Goal: Task Accomplishment & Management: Complete application form

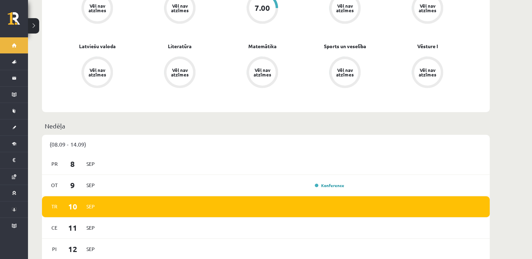
scroll to position [350, 0]
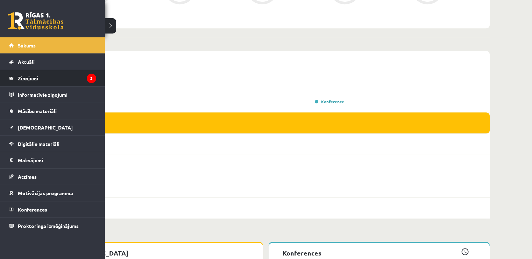
click at [46, 80] on legend "Ziņojumi 3" at bounding box center [57, 78] width 78 height 16
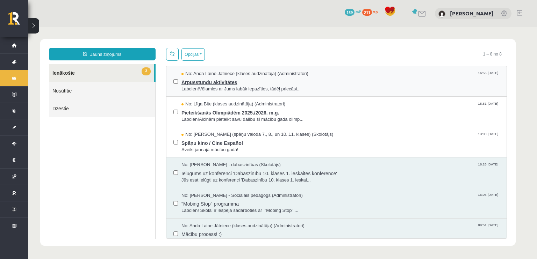
click at [211, 82] on span "Ārpusstundu aktivitātes" at bounding box center [340, 81] width 318 height 9
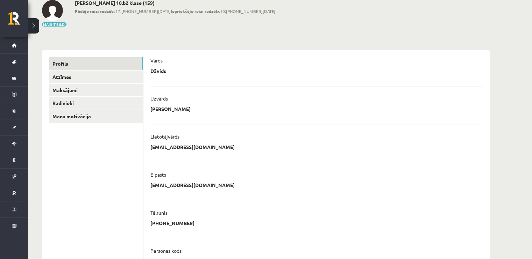
scroll to position [10, 0]
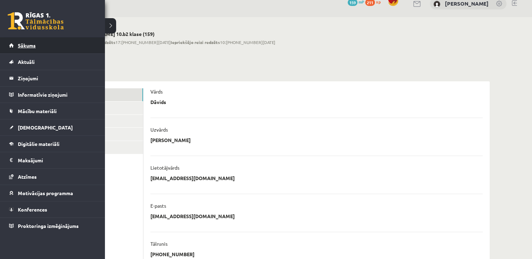
click at [10, 43] on link "Sākums" at bounding box center [52, 45] width 87 height 16
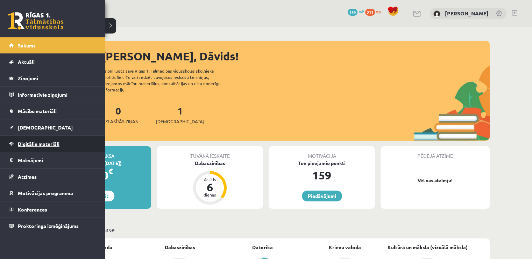
click at [38, 144] on span "Digitālie materiāli" at bounding box center [39, 144] width 42 height 6
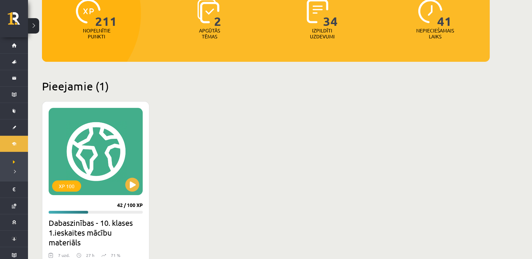
scroll to position [175, 0]
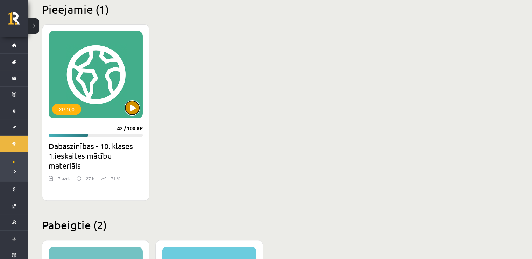
click at [129, 109] on button at bounding box center [132, 108] width 14 height 14
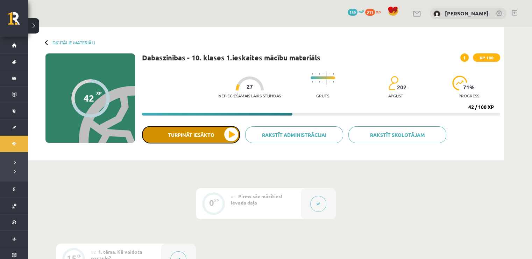
click at [234, 132] on button "Turpināt iesākto" at bounding box center [191, 134] width 98 height 17
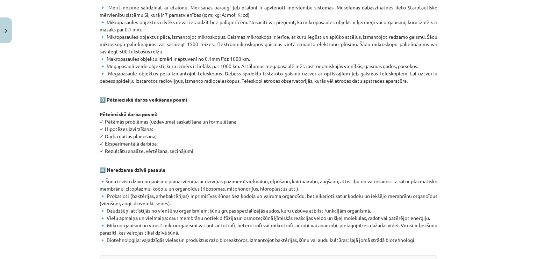
scroll to position [412, 0]
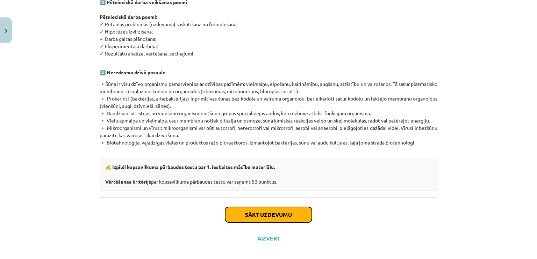
click at [243, 211] on button "Sākt uzdevumu" at bounding box center [268, 214] width 87 height 15
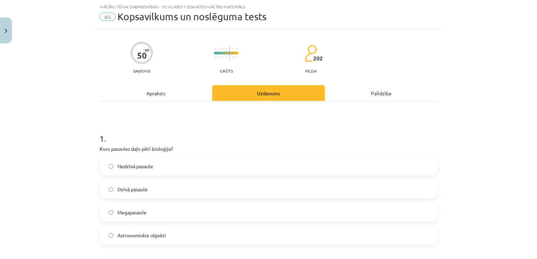
scroll to position [52, 0]
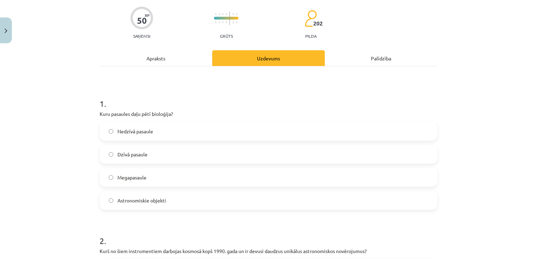
click at [132, 182] on label "Megapasaule" at bounding box center [268, 177] width 336 height 17
click at [125, 148] on label "Dzīvā pasaule" at bounding box center [268, 154] width 336 height 17
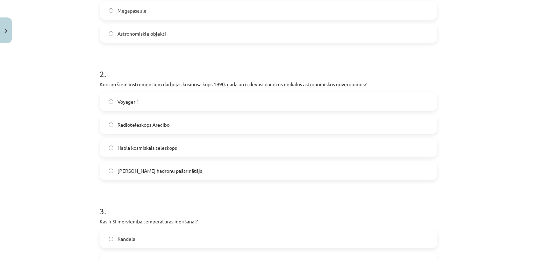
scroll to position [227, 0]
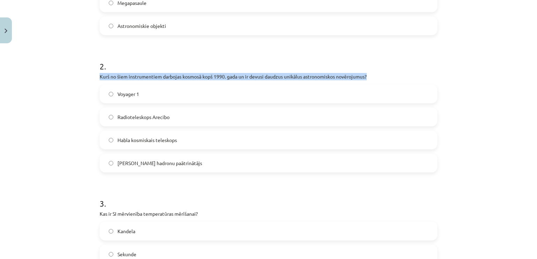
drag, startPoint x: 95, startPoint y: 76, endPoint x: 383, endPoint y: 74, distance: 288.4
copy p "Kurš no šiem instrumentiem darbojas kosmosā kopš 1990. gada un ir devusi daudzu…"
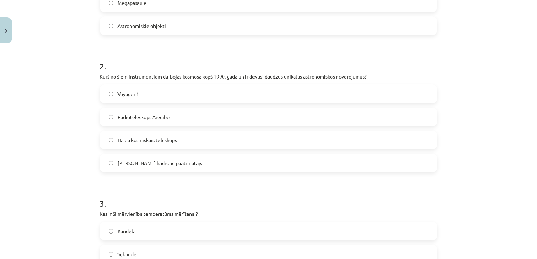
click at [58, 82] on div "Mācību tēma: Dabaszinības - 10. klases 1.ieskaites mācību materiāls #6 Kopsavil…" at bounding box center [268, 129] width 537 height 259
click at [124, 137] on span "Habla kosmiskais teleskops" at bounding box center [146, 140] width 59 height 7
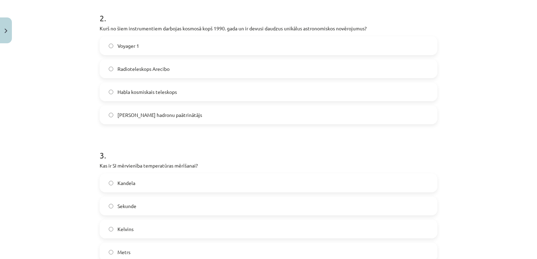
scroll to position [297, 0]
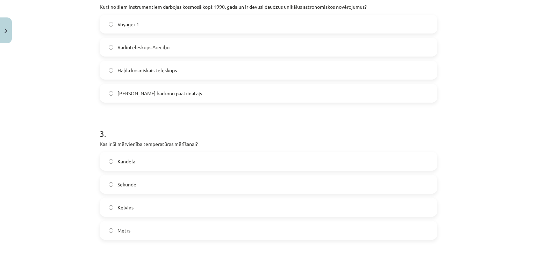
click at [130, 239] on label "Metrs" at bounding box center [268, 230] width 336 height 17
drag, startPoint x: 89, startPoint y: 143, endPoint x: 199, endPoint y: 146, distance: 109.8
click at [199, 146] on div "Mācību tēma: Dabaszinības - 10. klases 1.ieskaites mācību materiāls #6 Kopsavil…" at bounding box center [268, 129] width 537 height 259
copy p "Kas ir SI mērvienība temperatūras mērīšanai?"
click at [133, 203] on label "Kelvins" at bounding box center [268, 207] width 336 height 17
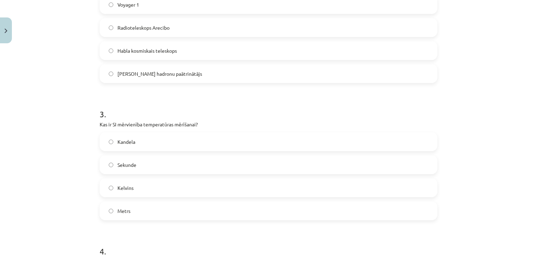
scroll to position [437, 0]
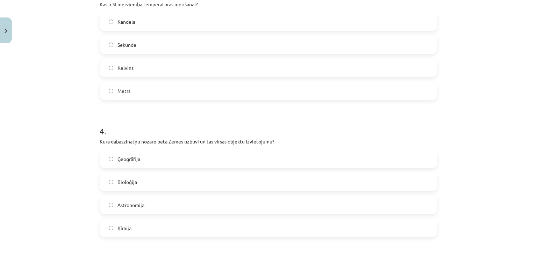
click at [117, 156] on span "Ģeogrāfija" at bounding box center [128, 159] width 23 height 7
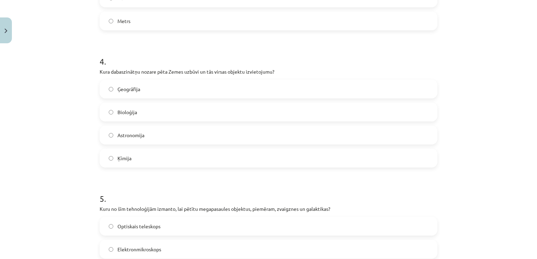
scroll to position [647, 0]
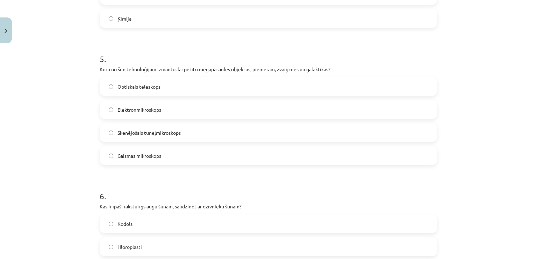
click at [101, 81] on label "Optiskais teleskops" at bounding box center [268, 86] width 336 height 17
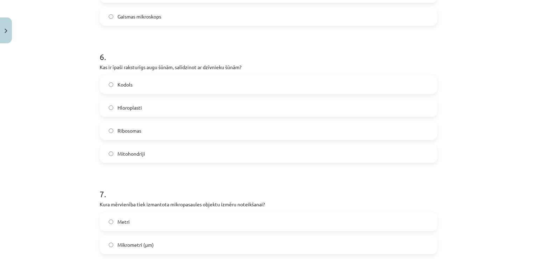
scroll to position [787, 0]
click at [113, 149] on label "Mitohondriji" at bounding box center [268, 153] width 336 height 17
drag, startPoint x: 91, startPoint y: 68, endPoint x: 261, endPoint y: 70, distance: 170.2
click at [261, 70] on div "Mācību tēma: Dabaszinības - 10. klases 1.ieskaites mācību materiāls #6 Kopsavil…" at bounding box center [268, 129] width 537 height 259
copy p "Kas ir īpaši raksturīgs augu šūnām, salīdzinot ar dzīvnieku šūnām?"
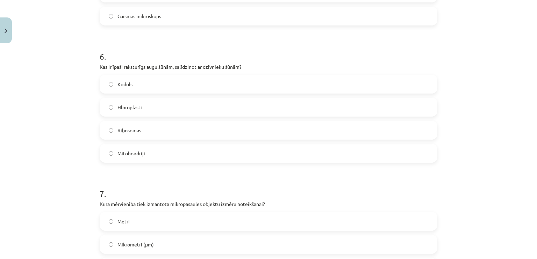
click at [78, 109] on div "Mācību tēma: Dabaszinības - 10. klases 1.ieskaites mācību materiāls #6 Kopsavil…" at bounding box center [268, 129] width 537 height 259
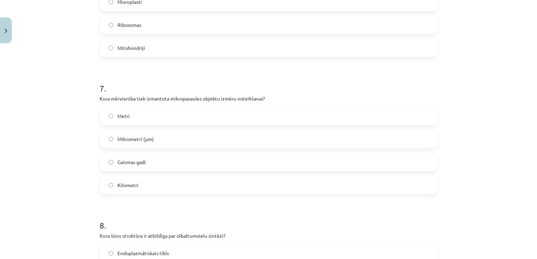
scroll to position [961, 0]
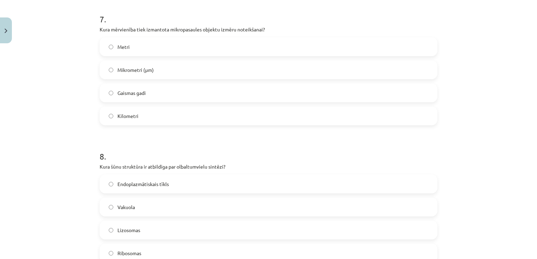
click at [106, 66] on label "Mikrometri (μm)" at bounding box center [268, 69] width 336 height 17
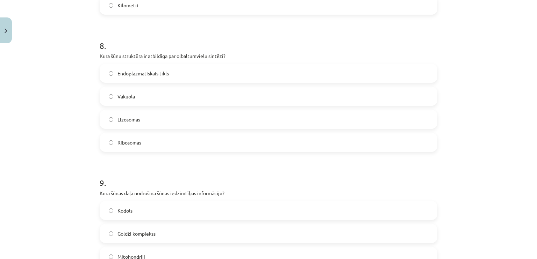
scroll to position [1101, 0]
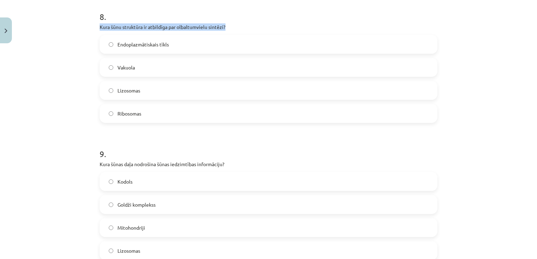
drag, startPoint x: 89, startPoint y: 28, endPoint x: 225, endPoint y: 24, distance: 135.7
click at [225, 24] on div "Mācību tēma: Dabaszinības - 10. klases 1.ieskaites mācību materiāls #6 Kopsavil…" at bounding box center [268, 129] width 537 height 259
copy p "Kura šūnu struktūra ir atbildīga par olbaltumvielu sintēzi?"
click at [70, 52] on div "Mācību tēma: Dabaszinības - 10. klases 1.ieskaites mācību materiāls #6 Kopsavil…" at bounding box center [268, 129] width 537 height 259
click at [123, 108] on label "Ribosomas" at bounding box center [268, 113] width 336 height 17
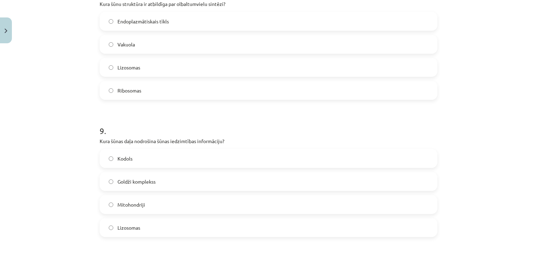
scroll to position [1171, 0]
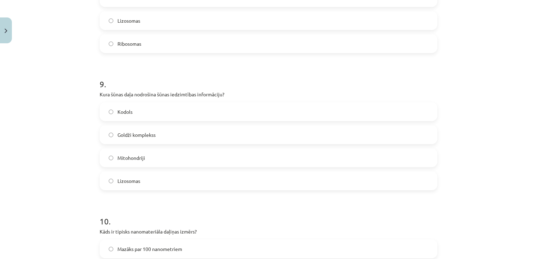
click at [148, 116] on label "Kodols" at bounding box center [268, 111] width 336 height 17
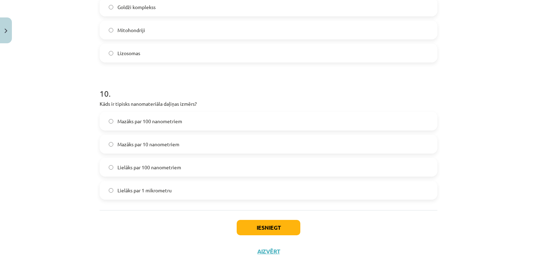
scroll to position [1311, 0]
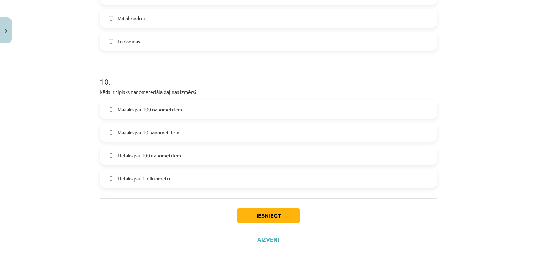
click at [117, 109] on span "Mazāks par 100 nanometriem" at bounding box center [149, 109] width 65 height 7
click at [263, 212] on button "Iesniegt" at bounding box center [269, 215] width 64 height 15
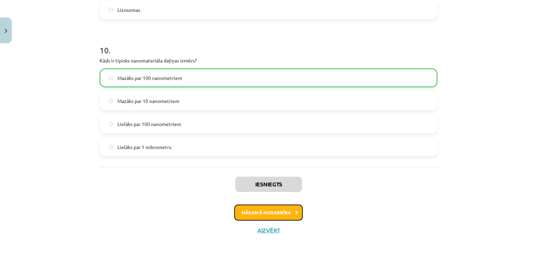
click at [254, 209] on button "Nākamā nodarbība" at bounding box center [268, 213] width 69 height 16
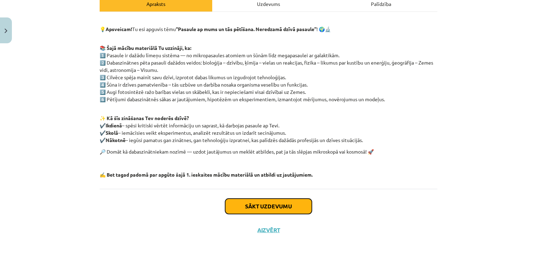
click at [261, 202] on button "Sākt uzdevumu" at bounding box center [268, 206] width 87 height 15
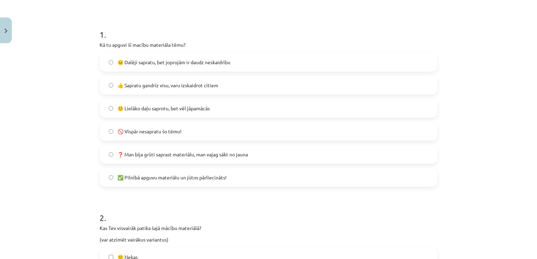
scroll to position [122, 0]
click at [148, 174] on span "✅ Pilnībā apguvu materiālu un jūtos pārliecināts!" at bounding box center [171, 176] width 109 height 7
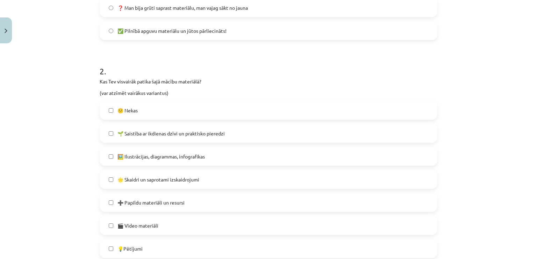
scroll to position [297, 0]
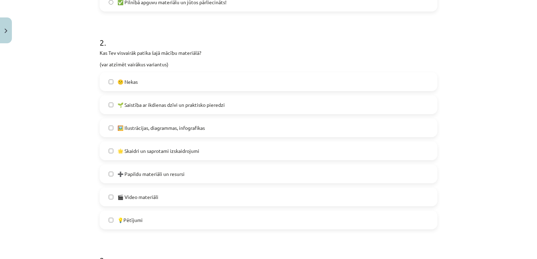
click at [211, 151] on label "🌟 Skaidri un saprotami izskaidrojumi" at bounding box center [268, 150] width 336 height 17
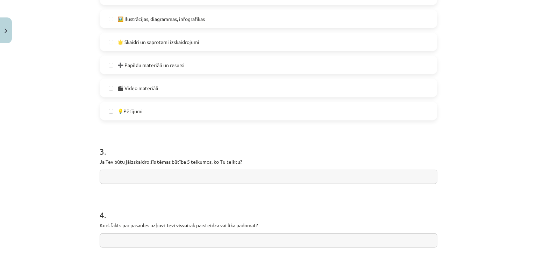
scroll to position [436, 0]
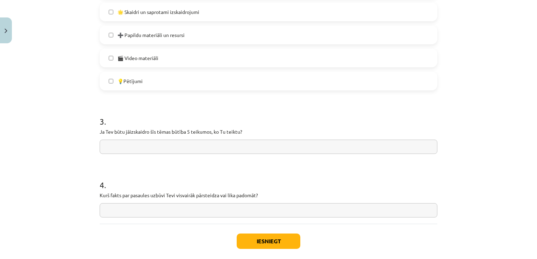
click at [192, 147] on input "text" at bounding box center [269, 147] width 338 height 14
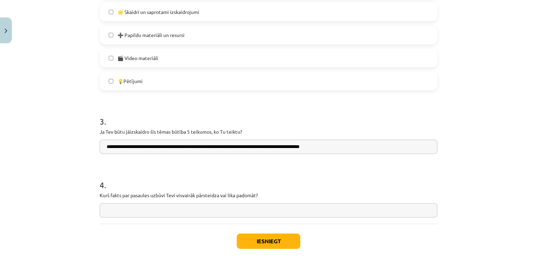
type input "**********"
click at [219, 211] on input "text" at bounding box center [269, 210] width 338 height 14
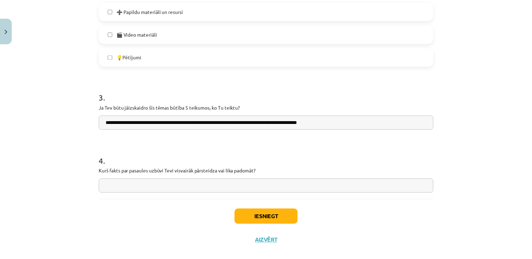
scroll to position [471, 0]
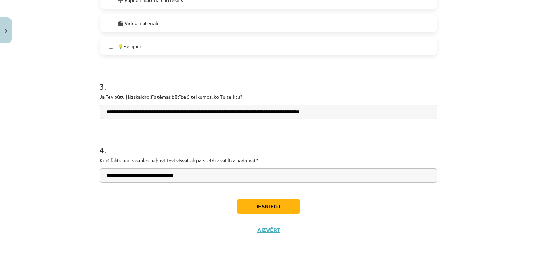
type input "**********"
click at [251, 199] on button "Iesniegt" at bounding box center [269, 206] width 64 height 15
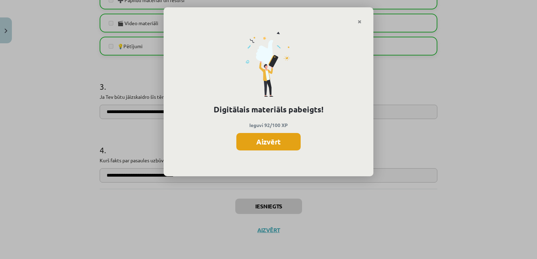
click at [253, 142] on button "Aizvērt" at bounding box center [268, 141] width 64 height 17
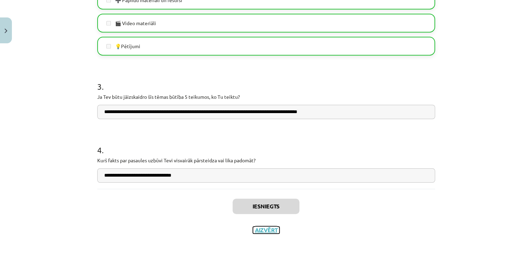
click at [254, 227] on button "Aizvērt" at bounding box center [266, 230] width 27 height 7
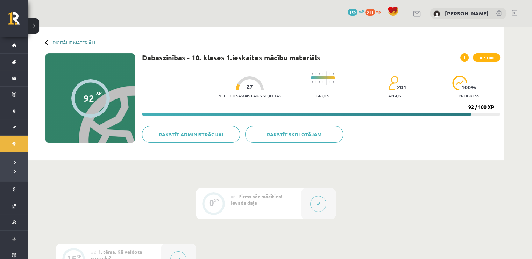
click at [74, 42] on link "Digitālie materiāli" at bounding box center [73, 42] width 43 height 5
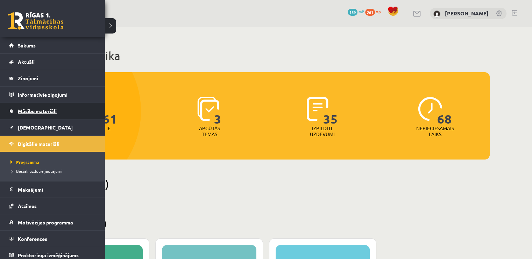
click at [22, 112] on span "Mācību materiāli" at bounding box center [37, 111] width 39 height 6
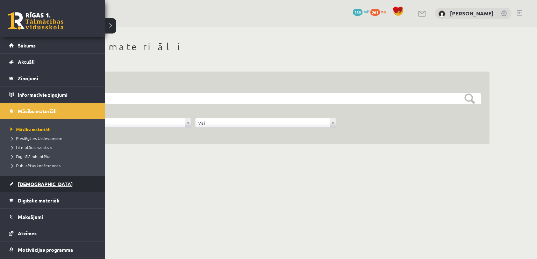
click at [31, 184] on span "[DEMOGRAPHIC_DATA]" at bounding box center [45, 184] width 55 height 6
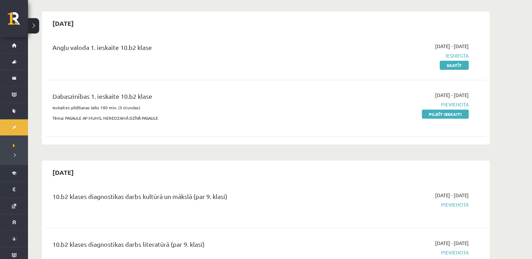
scroll to position [70, 0]
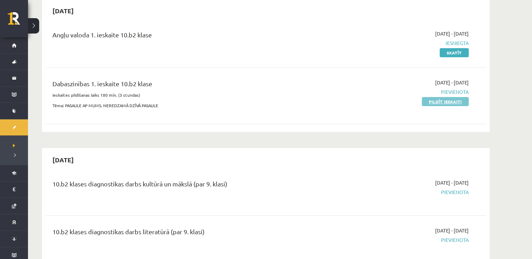
click at [440, 102] on link "Pildīt ieskaiti" at bounding box center [445, 101] width 47 height 9
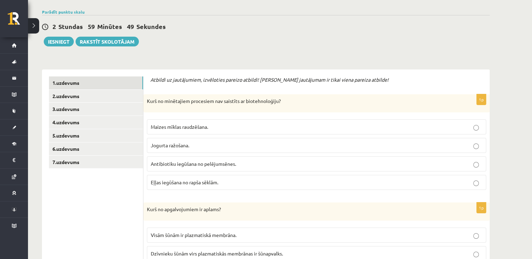
scroll to position [105, 0]
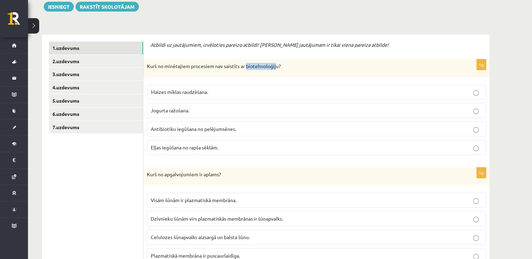
drag, startPoint x: 246, startPoint y: 65, endPoint x: 275, endPoint y: 67, distance: 29.4
click at [275, 67] on p "Kurš no minētajiem procesiem nav saistīts ar biotehnoloģiju?" at bounding box center [299, 66] width 304 height 7
copy p "biotehnoloģij"
click at [191, 90] on span "Maizes mīklas raudzēšana." at bounding box center [179, 92] width 57 height 6
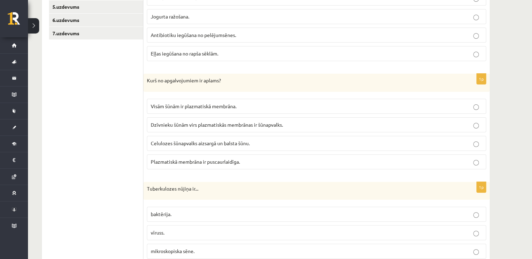
scroll to position [210, 0]
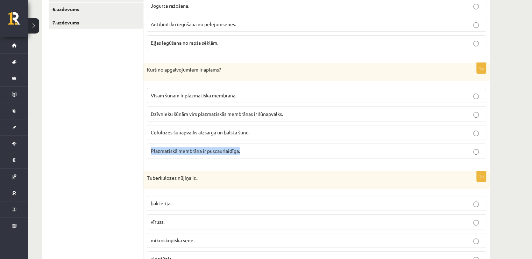
drag, startPoint x: 150, startPoint y: 150, endPoint x: 250, endPoint y: 149, distance: 100.0
click at [250, 149] on label "Plazmatiskā membrāna ir puscaurlaidīga." at bounding box center [316, 151] width 339 height 15
copy span "Plazmatiskā membrāna ir puscaurlaidīga."
click at [283, 155] on label "Plazmatiskā membrāna ir puscaurlaidīga." at bounding box center [316, 151] width 339 height 15
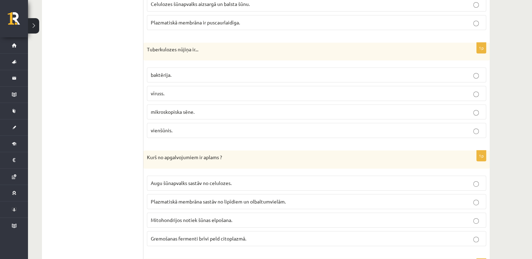
scroll to position [350, 0]
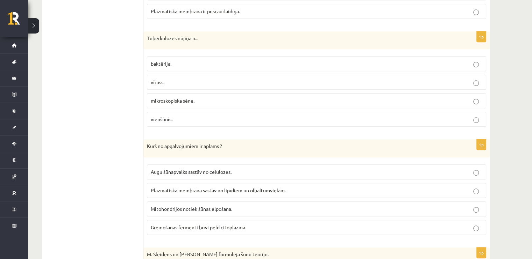
click at [151, 58] on label "baktērija." at bounding box center [316, 63] width 339 height 15
drag, startPoint x: 144, startPoint y: 30, endPoint x: 190, endPoint y: 40, distance: 47.2
click at [190, 40] on div "Tuberkulozes nūjiņa ir..." at bounding box center [316, 40] width 346 height 18
copy p "Tuberkulozes nūjiņa"
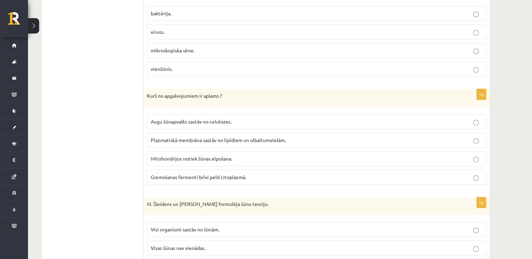
scroll to position [454, 0]
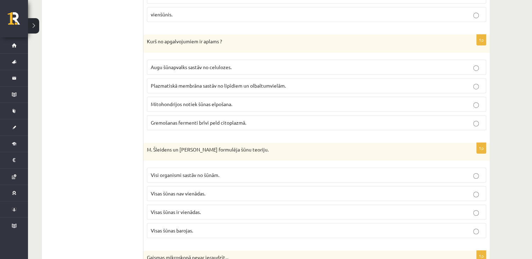
click at [186, 101] on span "Mitohondrijos notiek šūnas elpošana." at bounding box center [191, 104] width 81 height 6
drag, startPoint x: 231, startPoint y: 101, endPoint x: 151, endPoint y: 105, distance: 79.8
click at [151, 105] on p "Mitohondrijos notiek šūnas elpošana." at bounding box center [316, 104] width 331 height 7
copy span "Mitohondrijos notiek šūnas elpošana."
drag, startPoint x: 241, startPoint y: 65, endPoint x: 144, endPoint y: 64, distance: 97.2
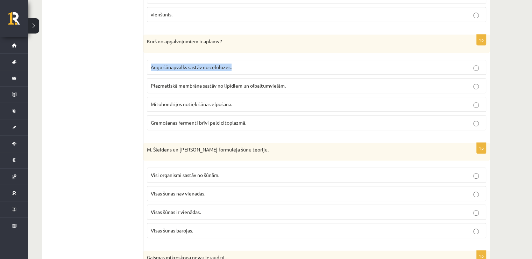
click at [144, 64] on div "1p Kurš no apgalvojumiem ir aplams ? Augu šūnapvalks sastāv no celulozes. Plazm…" at bounding box center [316, 85] width 346 height 101
copy span "Augu šūnapvalks sastāv no celulozes."
click at [179, 86] on p "Plazmatiskā membrāna sastāv no lipīdiem un olbaltumvielām." at bounding box center [316, 85] width 331 height 7
drag, startPoint x: 313, startPoint y: 80, endPoint x: 136, endPoint y: 83, distance: 176.6
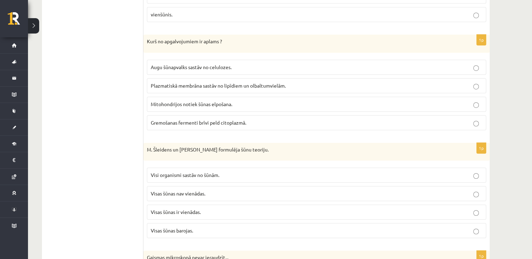
click at [291, 85] on p "Plazmatiskā membrāna sastāv no lipīdiem un olbaltumvielām." at bounding box center [316, 85] width 331 height 7
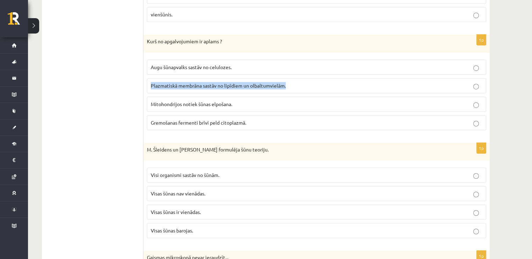
drag, startPoint x: 289, startPoint y: 83, endPoint x: 148, endPoint y: 84, distance: 141.6
click at [148, 84] on label "Plazmatiskā membrāna sastāv no lipīdiem un olbaltumvielām." at bounding box center [316, 85] width 339 height 15
copy span "Plazmatiskā membrāna sastāv no lipīdiem un olbaltumvielām."
click at [344, 83] on p "Plazmatiskā membrāna sastāv no lipīdiem un olbaltumvielām." at bounding box center [316, 85] width 331 height 7
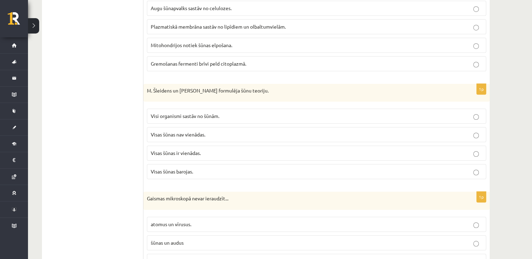
scroll to position [524, 0]
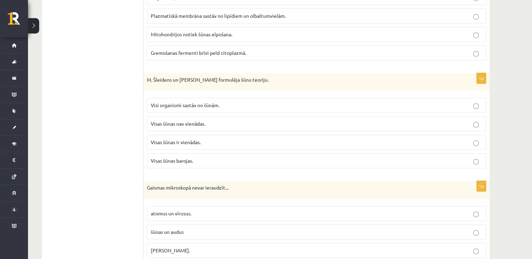
click at [173, 107] on label "Visi organismi sastāv no šūnām." at bounding box center [316, 105] width 339 height 15
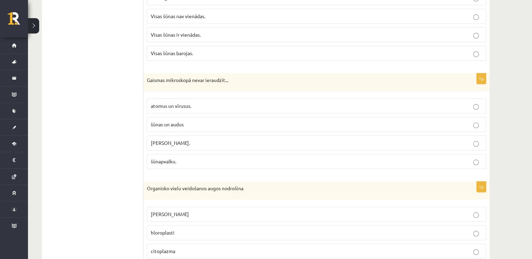
scroll to position [664, 0]
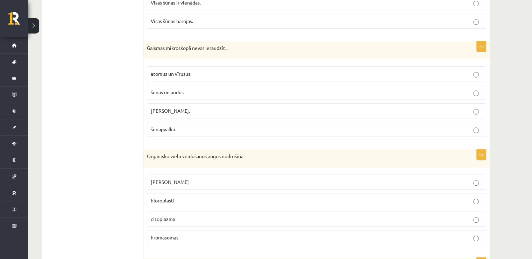
click at [159, 91] on span "šūnas un audus" at bounding box center [167, 92] width 33 height 6
click at [162, 75] on label "atomus un vīrusus." at bounding box center [316, 73] width 339 height 15
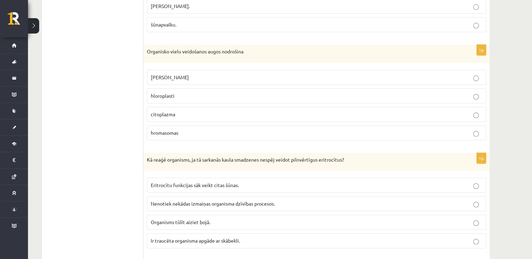
click at [173, 93] on span "hloroplasti" at bounding box center [163, 96] width 24 height 6
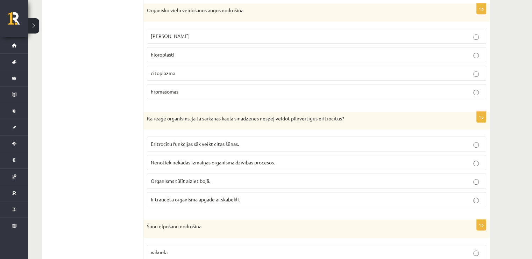
scroll to position [909, 0]
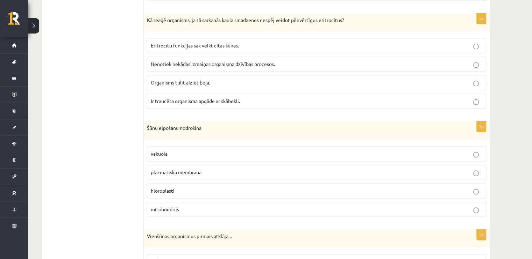
click at [164, 98] on span "Ir traucēta organisma apgāde ar skābekli." at bounding box center [195, 101] width 89 height 6
click at [176, 46] on label "Eritrocītu funkcijas sāk veikt citas šūnas." at bounding box center [316, 45] width 339 height 15
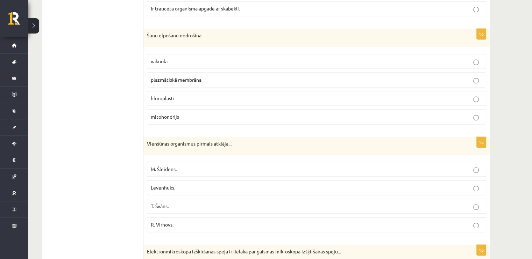
scroll to position [1014, 0]
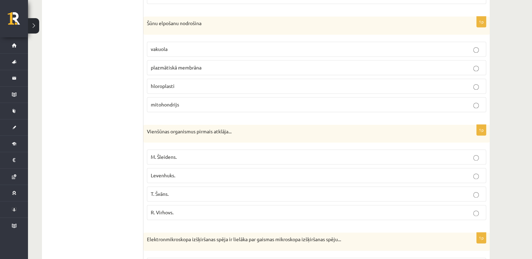
click at [171, 101] on span "mitohondrijs" at bounding box center [165, 104] width 28 height 6
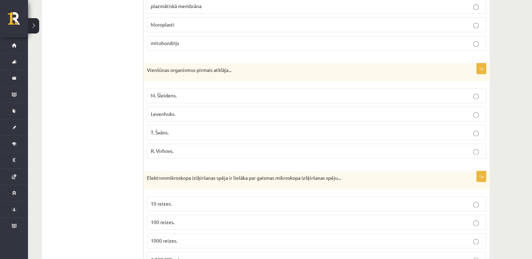
scroll to position [1119, 0]
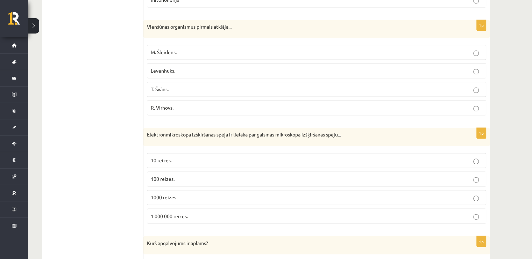
click at [178, 45] on label "M. Šleidens." at bounding box center [316, 52] width 339 height 15
drag, startPoint x: 238, startPoint y: 17, endPoint x: 146, endPoint y: 23, distance: 91.4
click at [146, 23] on div "Vienšūnas organismus pirmais atklāja..." at bounding box center [316, 29] width 346 height 18
copy p "Vienšūnas organismus pirmais atklāja..."
click at [200, 63] on label "Levenhuks." at bounding box center [316, 70] width 339 height 15
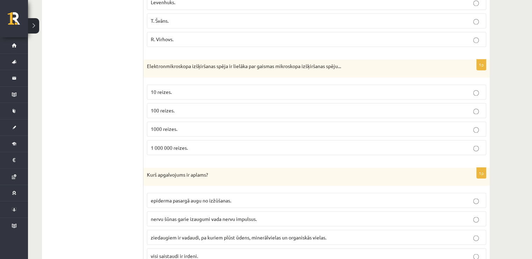
scroll to position [1189, 0]
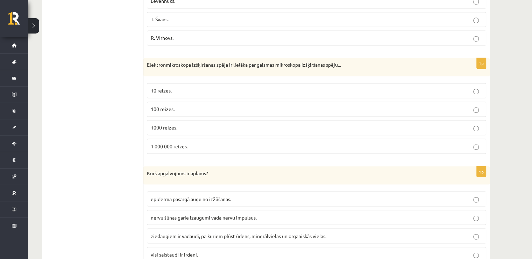
click at [167, 143] on span "1 000 000 reizes." at bounding box center [169, 146] width 37 height 6
drag, startPoint x: 137, startPoint y: 56, endPoint x: 348, endPoint y: 55, distance: 211.5
click at [348, 55] on div "**********" at bounding box center [265, 45] width 447 height 2189
click at [375, 58] on div "Elektronmikroskopa izšķiršanas spēja ir lielāka par gaismas mikroskopa izšķirša…" at bounding box center [316, 67] width 346 height 18
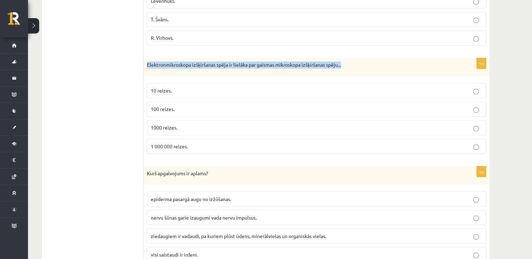
drag, startPoint x: 353, startPoint y: 58, endPoint x: 144, endPoint y: 57, distance: 209.0
click at [144, 58] on div "Elektronmikroskopa izšķiršanas spēja ir lielāka par gaismas mikroskopa izšķirša…" at bounding box center [316, 67] width 346 height 18
copy p "Elektronmikroskopa izšķiršanas spēja ir lielāka par gaismas mikroskopa izšķirša…"
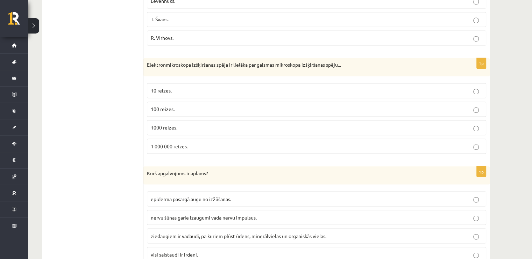
click at [138, 75] on ul "1.uzdevums 2.uzdevums 3.uzdevums 4.uzdevums 5.uzdevums 6.uzdevums 7.uzdevums" at bounding box center [96, 45] width 94 height 2175
click at [168, 124] on span "1000 reizes." at bounding box center [164, 127] width 27 height 6
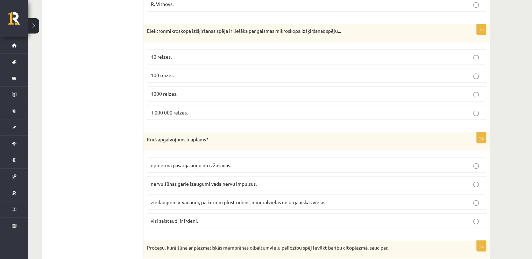
scroll to position [1258, 0]
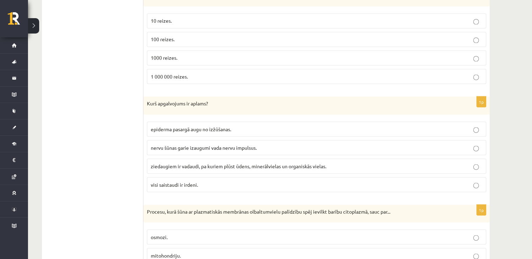
click at [172, 126] on span "epiderma pasargā augu no izžūšanas." at bounding box center [191, 129] width 80 height 6
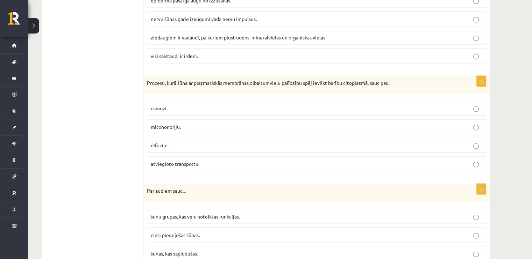
scroll to position [1398, 0]
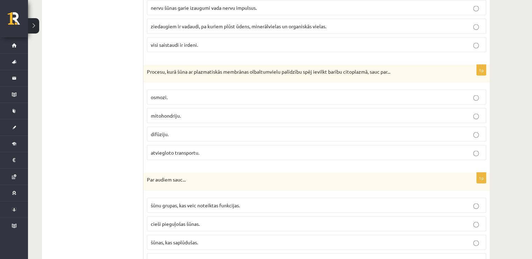
click at [178, 94] on p "osmozi." at bounding box center [316, 97] width 331 height 7
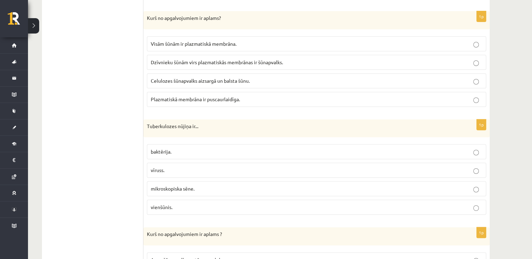
scroll to position [175, 0]
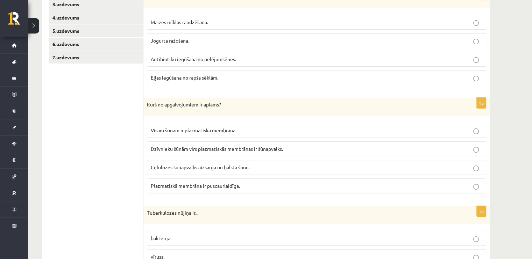
click at [287, 162] on label "Celulozes šūnapvalks aizsargā un balsta šūnu." at bounding box center [316, 167] width 339 height 15
drag, startPoint x: 290, startPoint y: 145, endPoint x: 151, endPoint y: 148, distance: 138.8
click at [151, 148] on p "Dzīvnieku šūnām virs plazmatiskās membrānas ir šūnapvalks." at bounding box center [316, 148] width 331 height 7
copy span "Dzīvnieku šūnām virs plazmatiskās membrānas ir šūnapvalks."
click at [459, 151] on p "Dzīvnieku šūnām virs plazmatiskās membrānas ir šūnapvalks." at bounding box center [316, 148] width 331 height 7
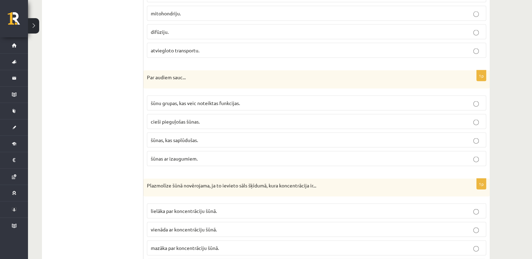
scroll to position [1513, 0]
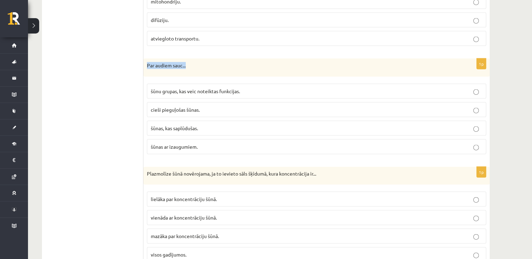
drag, startPoint x: 196, startPoint y: 55, endPoint x: 146, endPoint y: 57, distance: 49.7
click at [146, 59] on div "Par audiem sauc..." at bounding box center [316, 68] width 346 height 18
copy p "Par audiem sauc..."
click at [241, 65] on div "Par audiem sauc..." at bounding box center [316, 68] width 346 height 18
click at [233, 84] on label "šūnu grupas, kas veic noteiktas funkcijas." at bounding box center [316, 91] width 339 height 15
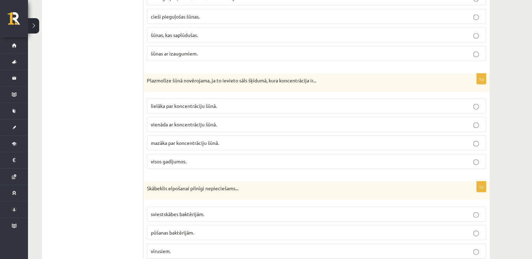
scroll to position [1617, 0]
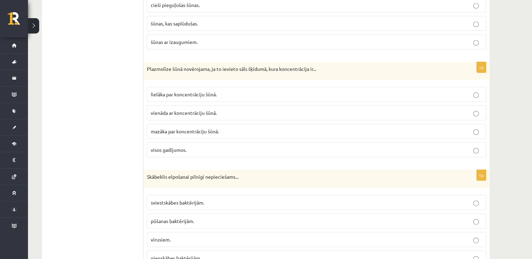
click at [218, 128] on p "mazāka par koncentrāciju šūnā." at bounding box center [316, 131] width 331 height 7
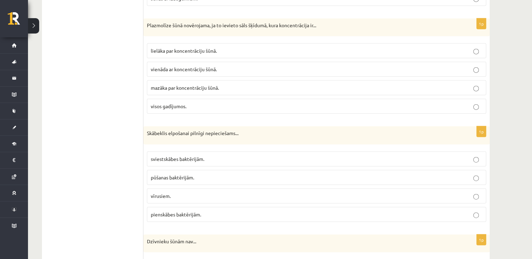
scroll to position [1722, 0]
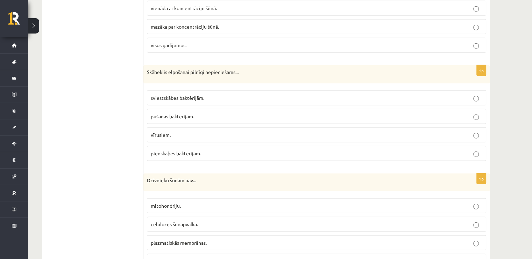
click at [174, 131] on p "vīrusiem." at bounding box center [316, 134] width 331 height 7
click at [178, 150] on span "pienskābes baktērijām." at bounding box center [176, 153] width 50 height 6
click at [178, 95] on span "sviestskābes baktērijām." at bounding box center [177, 98] width 53 height 6
click at [180, 113] on p "pūšanas baktērijām." at bounding box center [316, 116] width 331 height 7
click at [191, 128] on label "vīrusiem." at bounding box center [316, 135] width 339 height 15
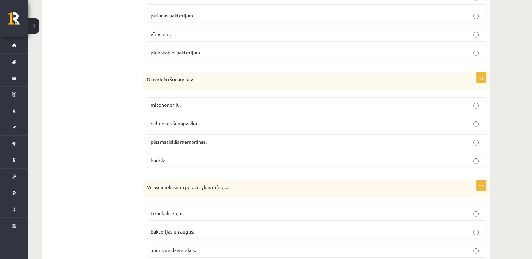
scroll to position [1862, 0]
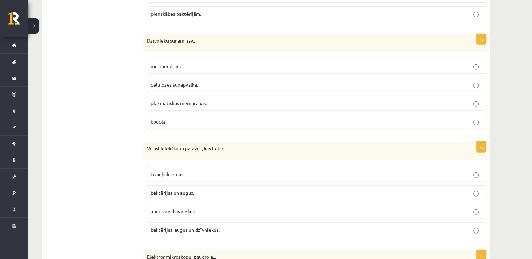
click at [162, 81] on span "celulozes šūnapvalka." at bounding box center [174, 84] width 47 height 6
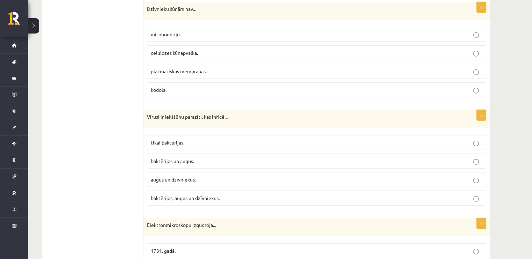
scroll to position [1932, 0]
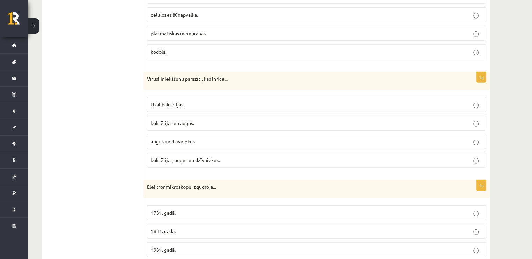
click at [193, 153] on label "baktērijas, augus un dzīvniekus." at bounding box center [316, 160] width 339 height 15
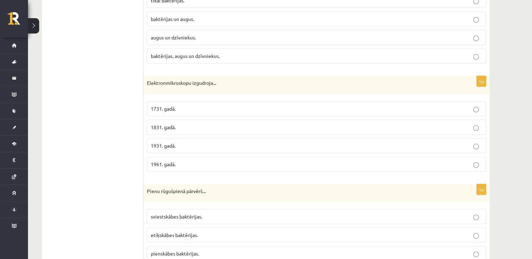
scroll to position [2037, 0]
drag, startPoint x: 229, startPoint y: 71, endPoint x: 143, endPoint y: 69, distance: 86.7
click at [229, 79] on p "Elektronmikroskopu izgudroja..." at bounding box center [299, 82] width 304 height 7
drag, startPoint x: 225, startPoint y: 72, endPoint x: 146, endPoint y: 73, distance: 78.3
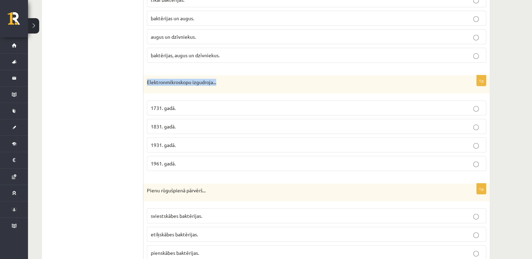
click at [146, 76] on div "Elektronmikroskopu izgudroja..." at bounding box center [316, 85] width 346 height 18
click at [150, 76] on div "Elektronmikroskopu izgudroja..." at bounding box center [316, 85] width 346 height 18
click at [161, 142] on span "1931. gadā." at bounding box center [163, 145] width 25 height 6
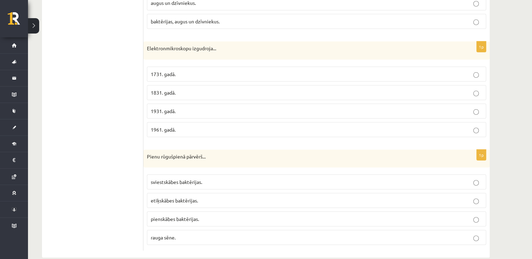
scroll to position [2072, 0]
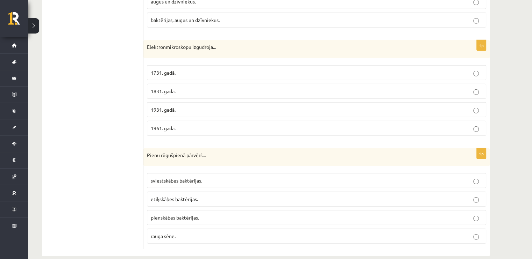
click at [182, 215] on span "pienskābes baktērijas." at bounding box center [175, 218] width 48 height 6
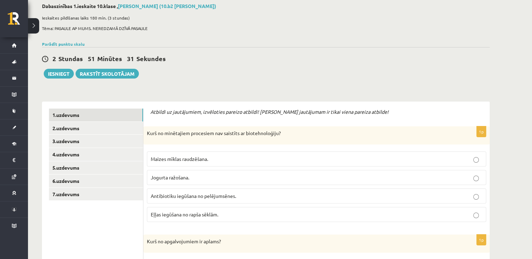
scroll to position [11, 0]
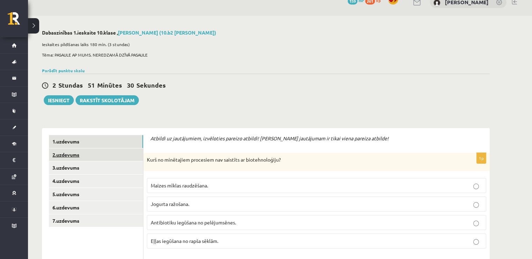
click at [86, 156] on link "2.uzdevums" at bounding box center [96, 155] width 94 height 13
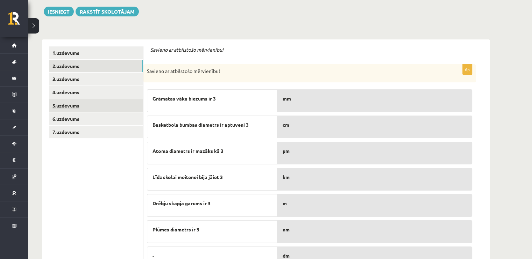
scroll to position [134, 0]
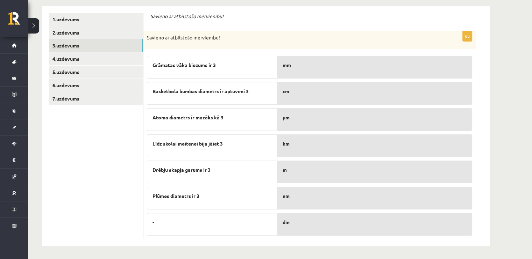
click at [108, 44] on link "3.uzdevums" at bounding box center [96, 45] width 94 height 13
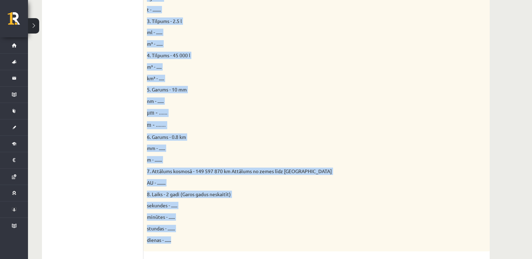
scroll to position [272, 0]
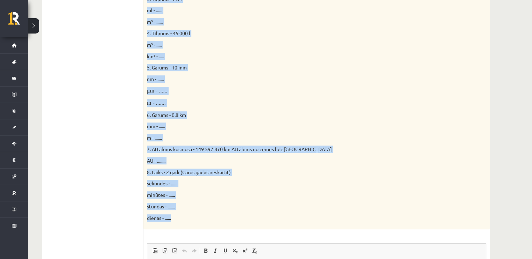
drag, startPoint x: 144, startPoint y: 94, endPoint x: 207, endPoint y: 221, distance: 141.6
click at [207, 221] on div "Doti fizikālie lielumi un to mērvienības. Pārveido mērvienības citās norādītajā…" at bounding box center [316, 61] width 346 height 337
click at [238, 210] on div "Doti fizikālie lielumi un to mērvienības. Pārveido mērvienības citās norādītajā…" at bounding box center [316, 61] width 346 height 337
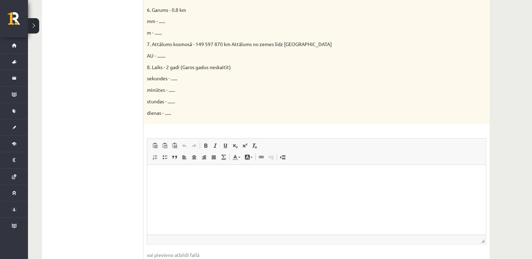
scroll to position [421, 0]
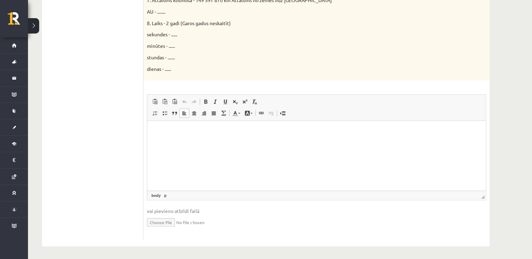
click at [183, 142] on html at bounding box center [316, 131] width 338 height 21
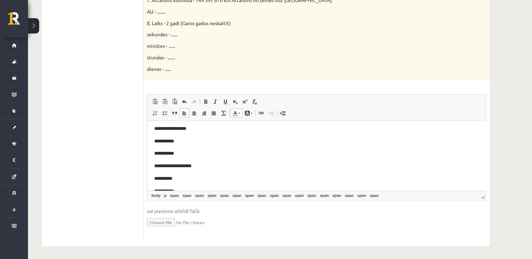
scroll to position [0, 0]
click at [193, 141] on p "**********" at bounding box center [316, 144] width 324 height 8
drag, startPoint x: 183, startPoint y: 142, endPoint x: 165, endPoint y: 144, distance: 18.0
click at [165, 144] on p "**********" at bounding box center [316, 144] width 324 height 8
drag, startPoint x: 171, startPoint y: 159, endPoint x: 162, endPoint y: 157, distance: 9.2
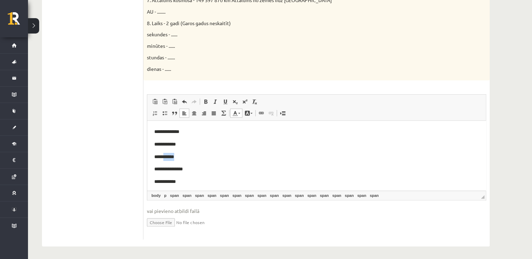
click at [162, 157] on p "**********" at bounding box center [316, 157] width 324 height 8
drag, startPoint x: 175, startPoint y: 143, endPoint x: 164, endPoint y: 147, distance: 12.2
click at [164, 147] on p "**********" at bounding box center [316, 147] width 324 height 8
drag, startPoint x: 172, startPoint y: 157, endPoint x: 158, endPoint y: 159, distance: 13.7
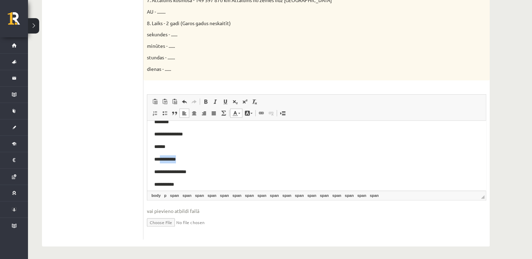
click at [158, 159] on p "**********" at bounding box center [316, 159] width 324 height 8
drag, startPoint x: 192, startPoint y: 136, endPoint x: 177, endPoint y: 136, distance: 15.0
click at [177, 136] on p "**********" at bounding box center [316, 134] width 324 height 8
click at [195, 160] on p "*******" at bounding box center [316, 159] width 324 height 8
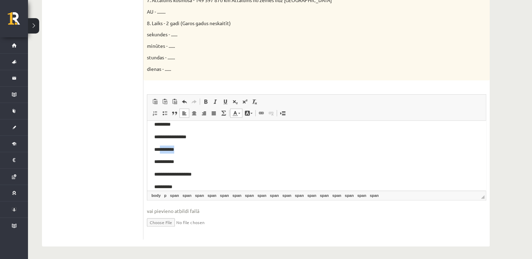
drag, startPoint x: 188, startPoint y: 150, endPoint x: 161, endPoint y: 147, distance: 27.4
click at [161, 147] on p "**********" at bounding box center [316, 149] width 324 height 8
drag, startPoint x: 178, startPoint y: 163, endPoint x: 165, endPoint y: 159, distance: 13.7
click at [165, 159] on p "**********" at bounding box center [316, 162] width 324 height 8
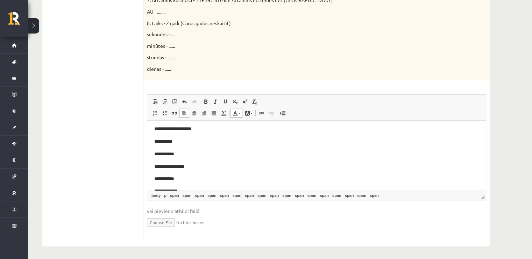
scroll to position [105, 0]
drag, startPoint x: 181, startPoint y: 150, endPoint x: 165, endPoint y: 151, distance: 16.1
click at [165, 151] on p "**********" at bounding box center [316, 152] width 324 height 8
drag, startPoint x: 182, startPoint y: 163, endPoint x: 167, endPoint y: 165, distance: 15.6
click at [167, 165] on p "**********" at bounding box center [316, 164] width 324 height 8
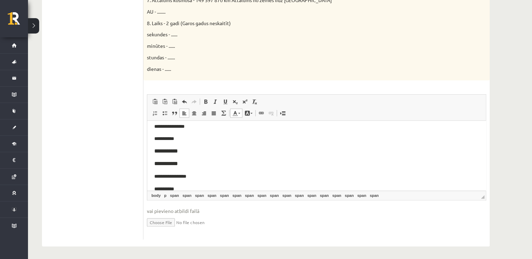
scroll to position [140, 0]
drag, startPoint x: 183, startPoint y: 152, endPoint x: 166, endPoint y: 153, distance: 17.5
click at [166, 153] on p "**********" at bounding box center [316, 154] width 324 height 8
drag, startPoint x: 154, startPoint y: 165, endPoint x: 161, endPoint y: 164, distance: 6.7
click at [161, 164] on font "**********" at bounding box center [166, 166] width 24 height 5
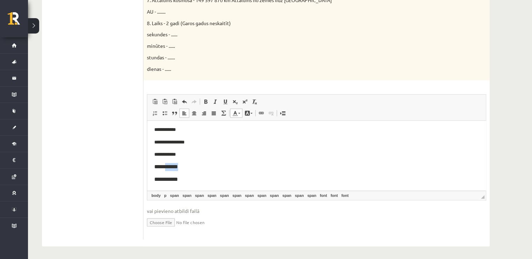
drag, startPoint x: 174, startPoint y: 167, endPoint x: 166, endPoint y: 168, distance: 8.2
click at [166, 168] on p "**********" at bounding box center [316, 167] width 324 height 8
click at [197, 152] on p "**********" at bounding box center [316, 154] width 324 height 8
click at [180, 165] on font "**********" at bounding box center [167, 166] width 26 height 5
drag, startPoint x: 196, startPoint y: 154, endPoint x: 165, endPoint y: 151, distance: 31.6
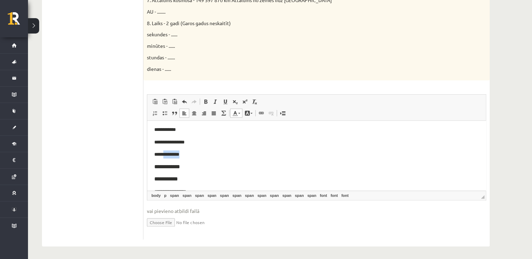
click at [165, 151] on p "**********" at bounding box center [316, 154] width 324 height 8
drag, startPoint x: 192, startPoint y: 163, endPoint x: 166, endPoint y: 166, distance: 26.2
click at [166, 166] on p "**********" at bounding box center [314, 167] width 320 height 8
click at [192, 151] on p "**********" at bounding box center [316, 154] width 324 height 8
click at [189, 164] on p "**** *******" at bounding box center [314, 167] width 320 height 8
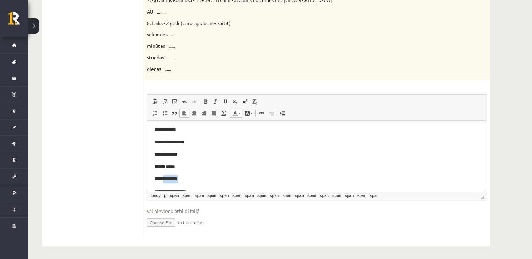
drag, startPoint x: 176, startPoint y: 177, endPoint x: 163, endPoint y: 180, distance: 13.8
click at [163, 180] on p "**********" at bounding box center [316, 179] width 324 height 8
drag, startPoint x: 178, startPoint y: 164, endPoint x: 166, endPoint y: 167, distance: 12.0
click at [166, 167] on p "**********" at bounding box center [316, 169] width 324 height 8
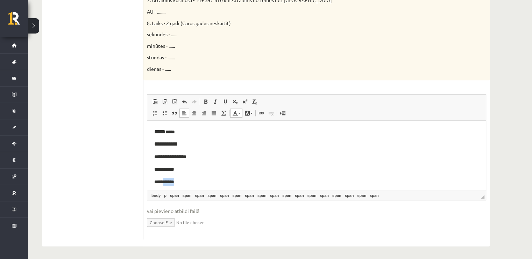
drag, startPoint x: 174, startPoint y: 179, endPoint x: 163, endPoint y: 181, distance: 10.7
click at [163, 181] on p "**********" at bounding box center [316, 182] width 324 height 8
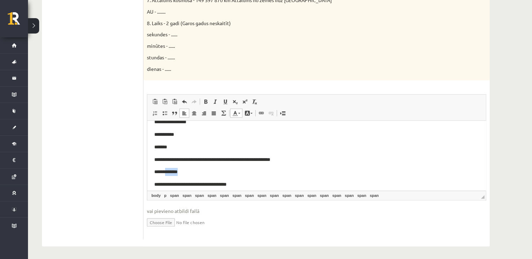
drag, startPoint x: 178, startPoint y: 169, endPoint x: 166, endPoint y: 165, distance: 12.6
click at [166, 165] on body "**********" at bounding box center [316, 78] width 324 height 321
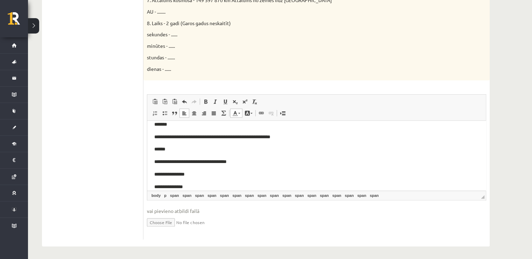
scroll to position [245, 0]
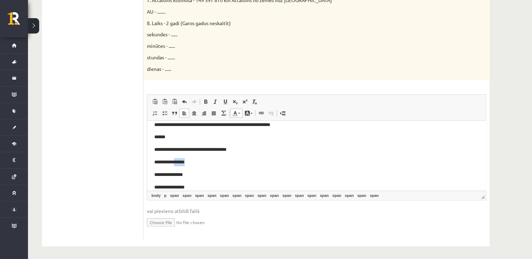
drag, startPoint x: 188, startPoint y: 158, endPoint x: 179, endPoint y: 159, distance: 9.4
click at [179, 159] on p "**********" at bounding box center [316, 162] width 324 height 8
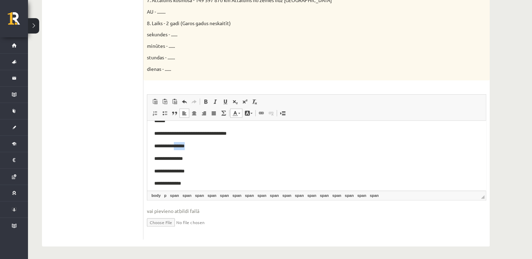
scroll to position [261, 0]
drag, startPoint x: 183, startPoint y: 180, endPoint x: 173, endPoint y: 181, distance: 10.2
click at [173, 181] on p "**********" at bounding box center [316, 183] width 324 height 8
drag, startPoint x: 194, startPoint y: 168, endPoint x: 175, endPoint y: 169, distance: 18.2
click at [175, 169] on p "**********" at bounding box center [316, 171] width 324 height 8
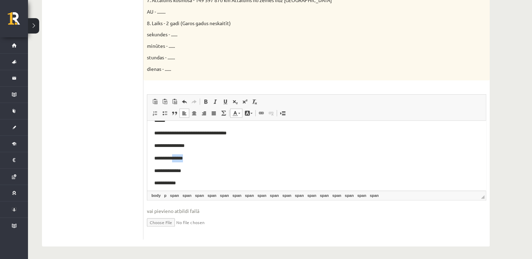
drag, startPoint x: 208, startPoint y: 156, endPoint x: 175, endPoint y: 157, distance: 32.5
click at [175, 157] on p "**********" at bounding box center [316, 158] width 324 height 8
drag, startPoint x: 202, startPoint y: 141, endPoint x: 179, endPoint y: 142, distance: 22.7
click at [179, 142] on p "**********" at bounding box center [316, 146] width 324 height 8
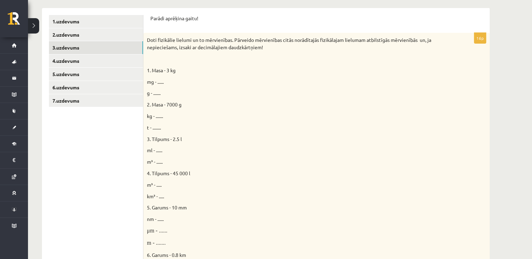
scroll to position [36, 0]
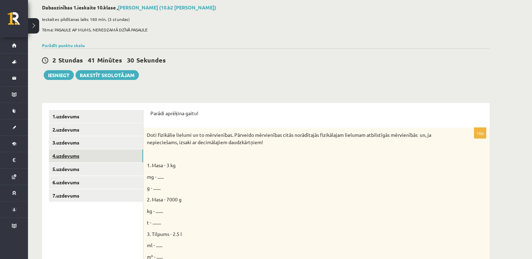
click at [71, 155] on link "4.uzdevums" at bounding box center [96, 156] width 94 height 13
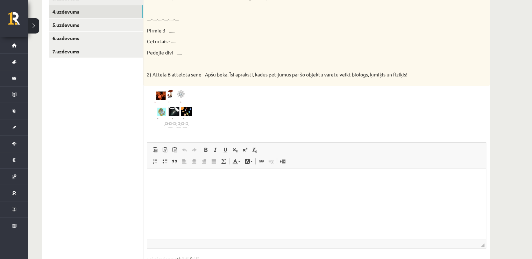
scroll to position [141, 0]
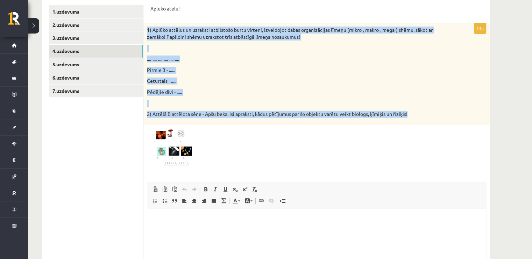
drag, startPoint x: 146, startPoint y: 26, endPoint x: 424, endPoint y: 110, distance: 291.1
click at [424, 110] on div "1) Aplūko attēlus un uzraksti atbilstošo burtu virteni, izveidojot dabas organi…" at bounding box center [316, 74] width 346 height 102
click at [324, 86] on div "1) Aplūko attēlus un uzraksti atbilstošo burtu virteni, izveidojot dabas organi…" at bounding box center [316, 74] width 346 height 102
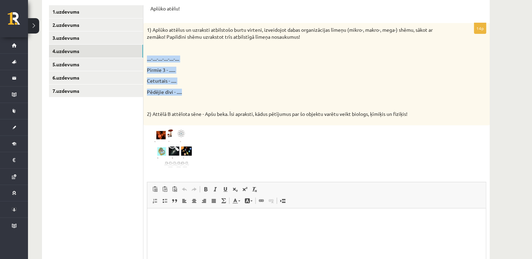
drag, startPoint x: 146, startPoint y: 58, endPoint x: 188, endPoint y: 93, distance: 54.8
click at [188, 93] on div "1) Aplūko attēlus un uzraksti atbilstošo burtu virteni, izveidojot dabas organi…" at bounding box center [316, 74] width 346 height 102
click at [188, 93] on p "Pēdējie divi - ....." at bounding box center [299, 92] width 304 height 7
drag, startPoint x: 145, startPoint y: 57, endPoint x: 184, endPoint y: 91, distance: 51.0
click at [184, 91] on div "1) Aplūko attēlus un uzraksti atbilstošo burtu virteni, izveidojot dabas organi…" at bounding box center [316, 74] width 346 height 102
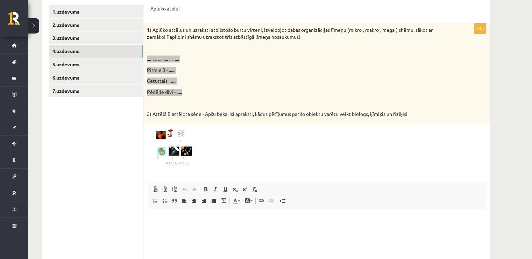
click at [188, 214] on html at bounding box center [316, 219] width 338 height 21
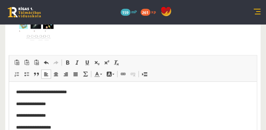
scroll to position [306, 0]
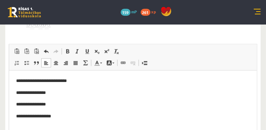
click at [102, 40] on div "14p 1) Aplūko attēlus un uzraksti atbilstošo burtu virteni, izveidojot dabas or…" at bounding box center [132, 30] width 255 height 318
click at [21, 81] on p "**********" at bounding box center [117, 81] width 202 height 7
drag, startPoint x: 32, startPoint y: 82, endPoint x: 28, endPoint y: 83, distance: 4.3
click at [28, 83] on p "**********" at bounding box center [117, 81] width 202 height 7
drag, startPoint x: 25, startPoint y: 82, endPoint x: 16, endPoint y: 84, distance: 8.8
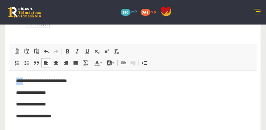
click at [16, 84] on p "**********" at bounding box center [117, 81] width 202 height 7
click at [31, 80] on p "**********" at bounding box center [117, 81] width 202 height 7
drag, startPoint x: 34, startPoint y: 81, endPoint x: 30, endPoint y: 81, distance: 4.6
click at [30, 81] on p "**********" at bounding box center [117, 81] width 202 height 7
drag, startPoint x: 56, startPoint y: 81, endPoint x: 52, endPoint y: 82, distance: 4.3
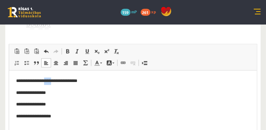
click at [52, 82] on p "**********" at bounding box center [117, 81] width 202 height 7
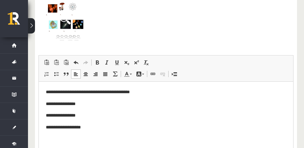
scroll to position [309, 0]
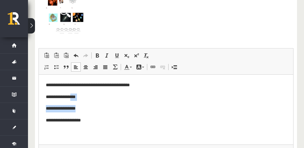
click at [71, 99] on body "**********" at bounding box center [166, 103] width 240 height 43
click at [84, 96] on p "**********" at bounding box center [166, 97] width 240 height 7
drag, startPoint x: 82, startPoint y: 95, endPoint x: 66, endPoint y: 99, distance: 16.0
click at [66, 99] on p "**********" at bounding box center [166, 97] width 240 height 7
drag, startPoint x: 76, startPoint y: 110, endPoint x: 69, endPoint y: 110, distance: 7.3
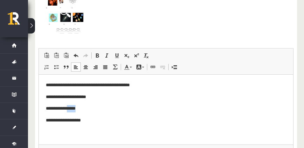
click at [69, 110] on p "**********" at bounding box center [166, 108] width 240 height 7
drag, startPoint x: 85, startPoint y: 120, endPoint x: 73, endPoint y: 119, distance: 11.9
click at [73, 119] on p "**********" at bounding box center [166, 120] width 240 height 7
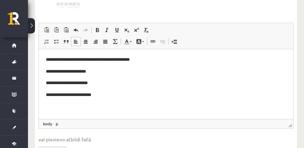
scroll to position [369, 0]
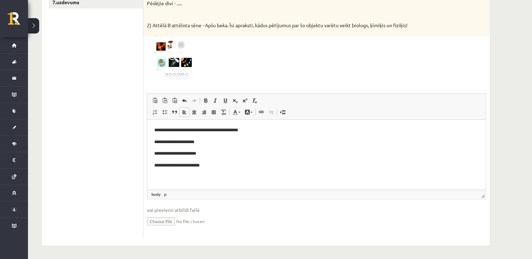
click at [252, 58] on div at bounding box center [316, 60] width 339 height 40
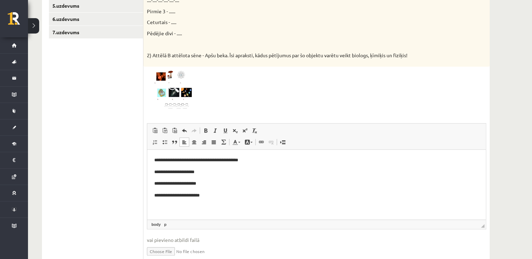
scroll to position [230, 0]
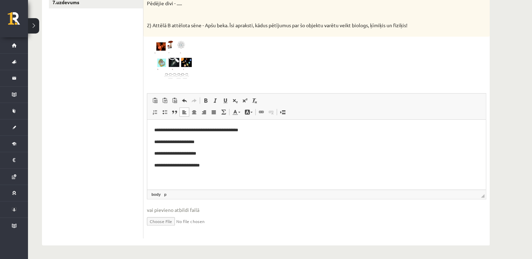
click at [207, 177] on html "**********" at bounding box center [316, 148] width 338 height 57
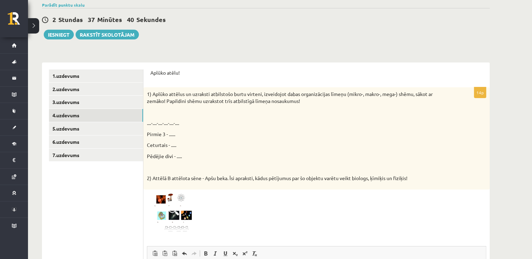
scroll to position [20, 0]
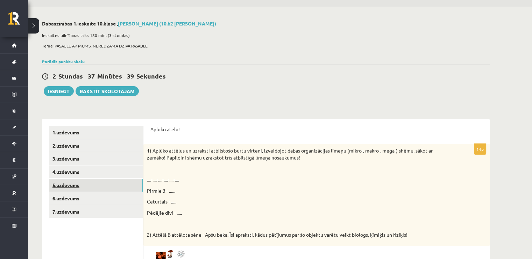
click at [89, 181] on link "5.uzdevums" at bounding box center [96, 185] width 94 height 13
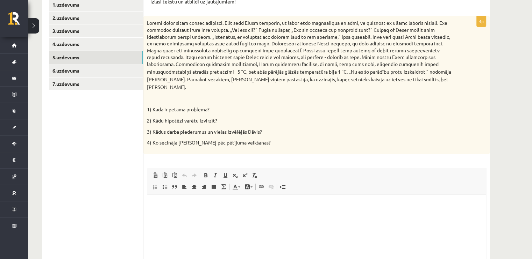
scroll to position [160, 0]
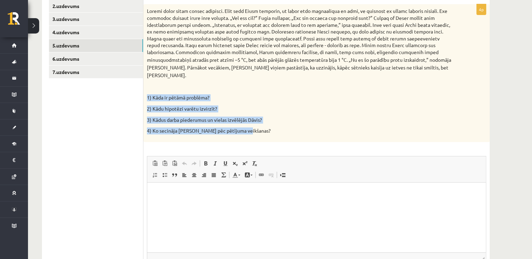
drag, startPoint x: 147, startPoint y: 89, endPoint x: 250, endPoint y: 129, distance: 110.8
click at [250, 129] on div "stabiņš atradās pret atzīmi –5 °C, bet abās pārējās glāzēs temperatūra bija 1 °…" at bounding box center [316, 73] width 346 height 138
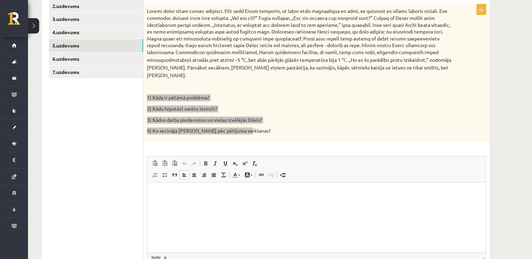
click at [193, 185] on html at bounding box center [316, 192] width 338 height 21
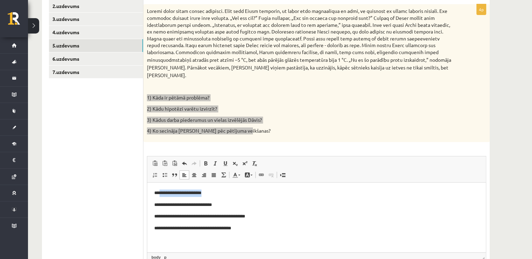
drag, startPoint x: 212, startPoint y: 194, endPoint x: 160, endPoint y: 192, distance: 51.8
click at [160, 192] on p "**********" at bounding box center [316, 192] width 325 height 7
drag, startPoint x: 223, startPoint y: 206, endPoint x: 161, endPoint y: 206, distance: 62.6
click at [161, 206] on p "**********" at bounding box center [316, 204] width 325 height 7
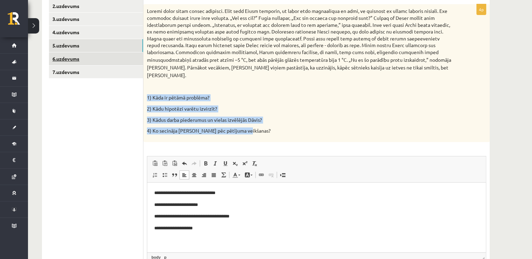
click at [81, 59] on link "6.uzdevums" at bounding box center [96, 58] width 94 height 13
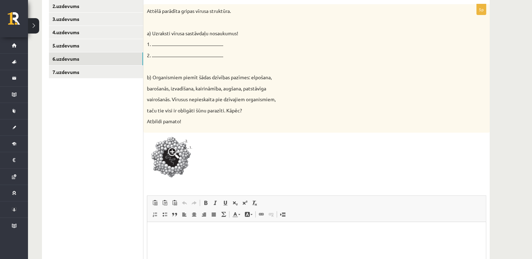
scroll to position [0, 0]
click at [91, 42] on link "5.uzdevums" at bounding box center [96, 45] width 94 height 13
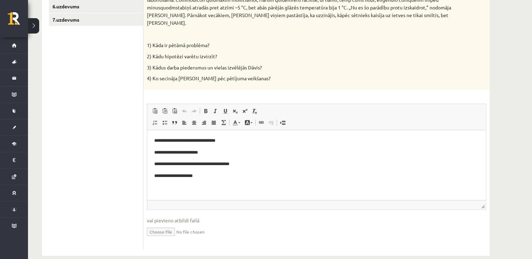
scroll to position [216, 0]
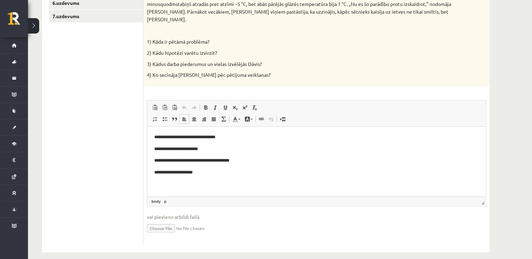
click at [203, 174] on p "**********" at bounding box center [316, 172] width 325 height 7
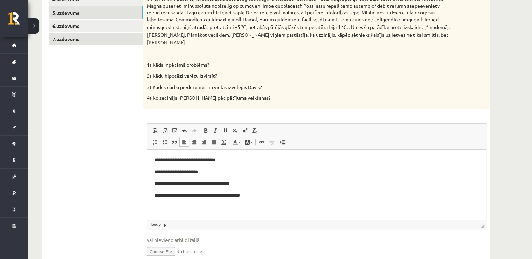
scroll to position [181, 0]
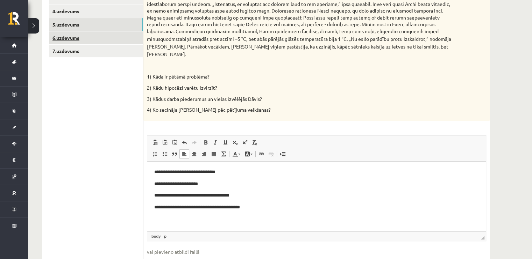
click at [79, 41] on link "6.uzdevums" at bounding box center [96, 37] width 94 height 13
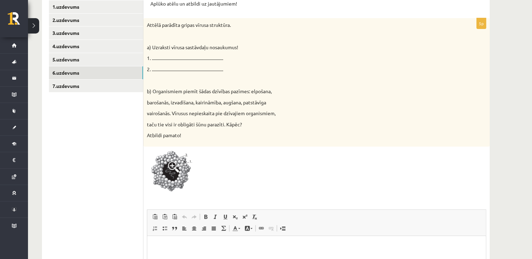
scroll to position [0, 0]
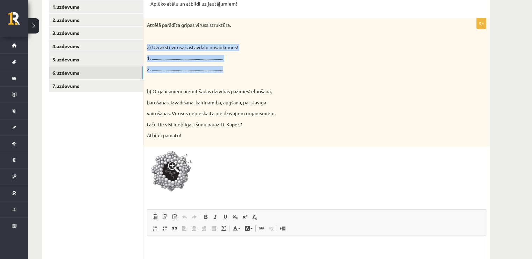
drag, startPoint x: 146, startPoint y: 45, endPoint x: 236, endPoint y: 71, distance: 94.3
click at [236, 71] on div "Attēlā parādīta gripas vīrusa struktūra. a) Uzraksti vīrusa sastāvdaļu nosaukum…" at bounding box center [316, 82] width 346 height 129
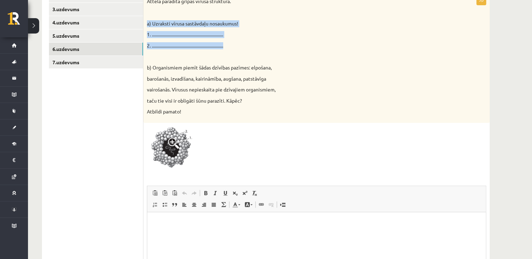
scroll to position [181, 0]
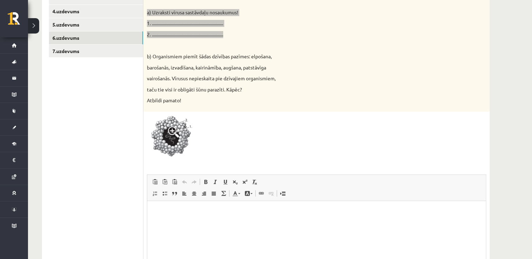
click at [189, 216] on html at bounding box center [316, 211] width 338 height 21
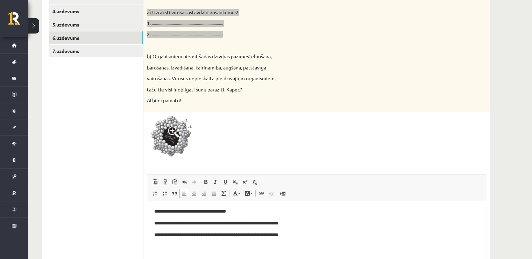
drag, startPoint x: 324, startPoint y: 356, endPoint x: 282, endPoint y: 215, distance: 147.1
click at [282, 215] on p "**********" at bounding box center [316, 211] width 325 height 7
click at [202, 225] on p "**********" at bounding box center [316, 223] width 325 height 7
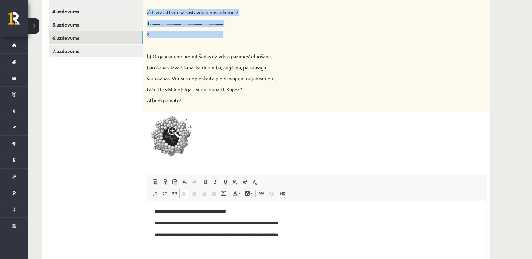
click at [174, 138] on img at bounding box center [173, 137] width 52 height 45
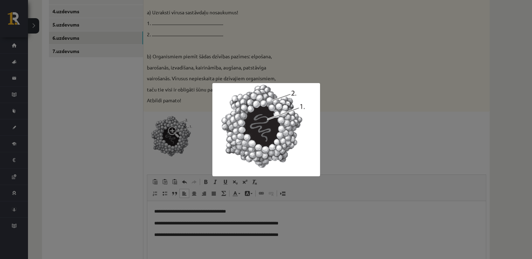
click at [366, 103] on div at bounding box center [266, 129] width 532 height 259
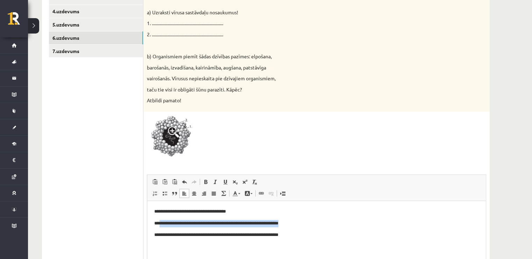
drag, startPoint x: 238, startPoint y: 225, endPoint x: 159, endPoint y: 225, distance: 78.7
click at [159, 225] on p "**********" at bounding box center [316, 223] width 325 height 7
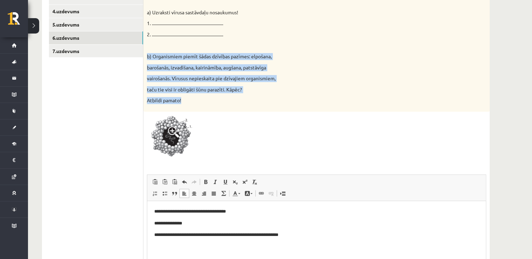
drag, startPoint x: 146, startPoint y: 53, endPoint x: 189, endPoint y: 98, distance: 62.1
click at [189, 98] on div "Attēlā parādīta gripas vīrusa struktūra. a) Uzraksti vīrusa sastāvdaļu nosaukum…" at bounding box center [316, 47] width 346 height 129
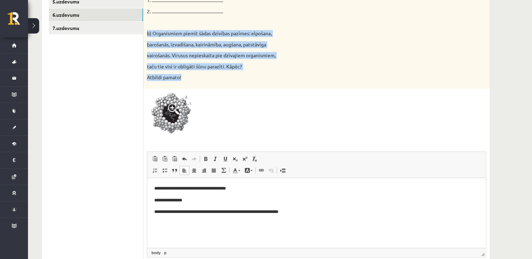
scroll to position [216, 0]
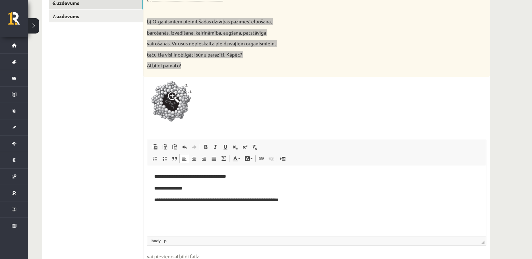
click at [191, 198] on p "**********" at bounding box center [316, 200] width 325 height 7
click at [197, 210] on html "**********" at bounding box center [316, 188] width 338 height 45
click at [265, 208] on html "**********" at bounding box center [316, 188] width 338 height 45
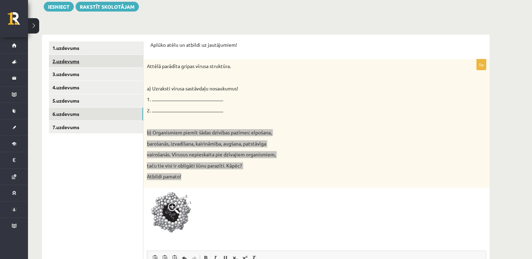
scroll to position [76, 0]
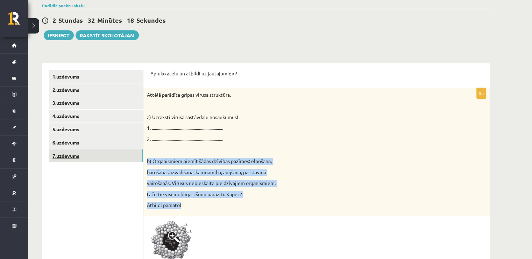
click at [80, 158] on link "7.uzdevums" at bounding box center [96, 156] width 94 height 13
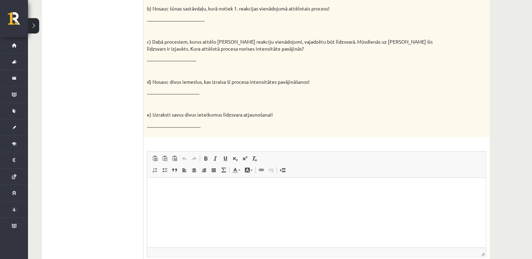
scroll to position [146, 0]
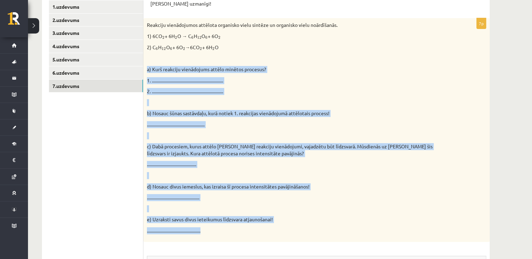
drag, startPoint x: 146, startPoint y: 66, endPoint x: 317, endPoint y: 225, distance: 233.7
click at [317, 225] on div "Reakciju vienādojumos attēlota organisko vielu sintēze un organisko vielu noārd…" at bounding box center [316, 130] width 346 height 224
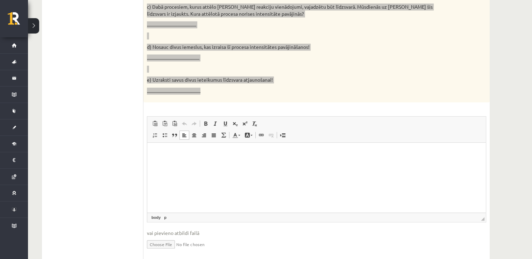
click at [248, 164] on html at bounding box center [316, 153] width 338 height 21
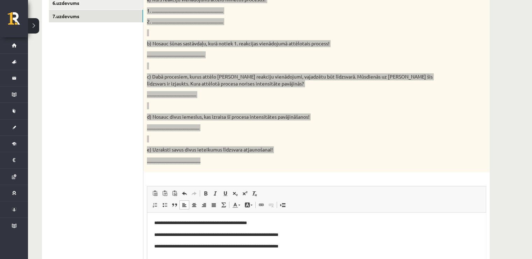
scroll to position [146, 0]
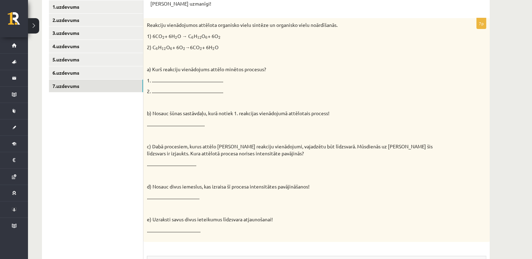
click at [284, 41] on div "Reakciju vienādojumos attēlota organisko vielu sintēze un organisko vielu noārd…" at bounding box center [316, 130] width 346 height 224
drag, startPoint x: 253, startPoint y: 76, endPoint x: 151, endPoint y: 82, distance: 102.2
click at [151, 82] on div "Reakciju vienādojumos attēlota organisko vielu sintēze un organisko vielu noārd…" at bounding box center [316, 130] width 346 height 224
drag, startPoint x: 226, startPoint y: 33, endPoint x: 151, endPoint y: 35, distance: 74.8
click at [151, 35] on p "1) 6CO 2 2 + 6H 2 2 O → C 6 6 H 12 12 O 6 6 + 6O 2 2" at bounding box center [299, 36] width 304 height 7
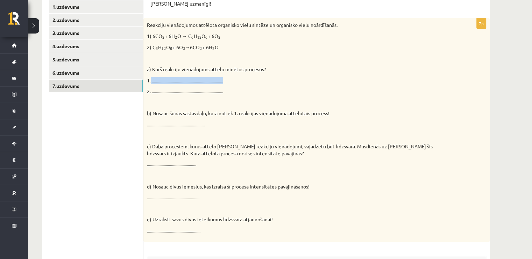
drag, startPoint x: 234, startPoint y: 78, endPoint x: 151, endPoint y: 79, distance: 82.9
click at [151, 79] on p "1. ...................................................................." at bounding box center [299, 80] width 304 height 7
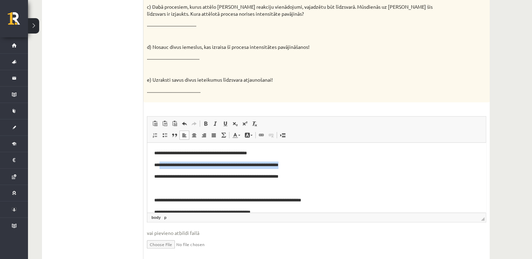
drag, startPoint x: 181, startPoint y: 168, endPoint x: 159, endPoint y: 165, distance: 21.6
click at [159, 165] on p "**********" at bounding box center [314, 164] width 320 height 7
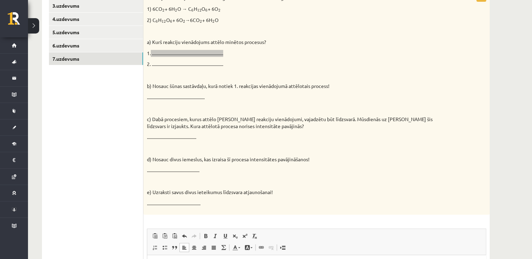
scroll to position [216, 0]
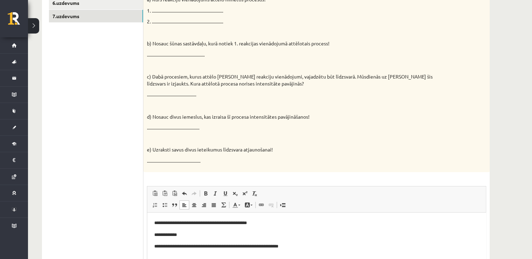
click at [223, 60] on div "Reakciju vienādojumos attēlota organisko vielu sintēze un organisko vielu noārd…" at bounding box center [316, 60] width 346 height 224
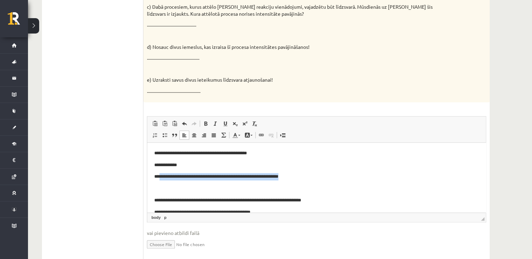
drag, startPoint x: 259, startPoint y: 177, endPoint x: 159, endPoint y: 177, distance: 100.0
click at [159, 177] on p "**********" at bounding box center [314, 176] width 320 height 7
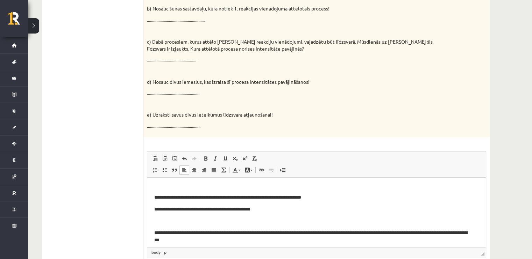
scroll to position [0, 0]
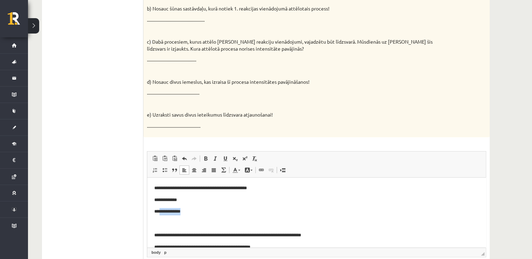
drag, startPoint x: 189, startPoint y: 215, endPoint x: 159, endPoint y: 213, distance: 30.1
click at [159, 213] on p "**********" at bounding box center [314, 211] width 320 height 7
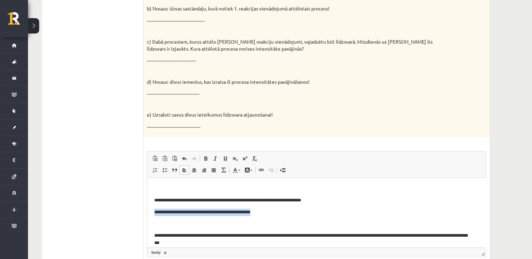
drag, startPoint x: 227, startPoint y: 211, endPoint x: 283, endPoint y: 389, distance: 187.4
click at [147, 212] on html "**********" at bounding box center [316, 240] width 338 height 194
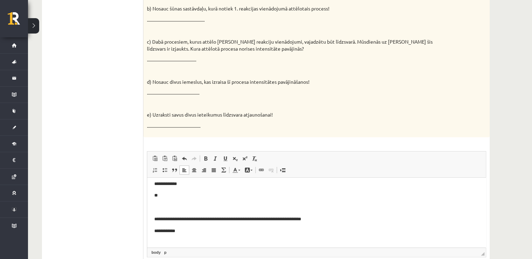
scroll to position [0, 0]
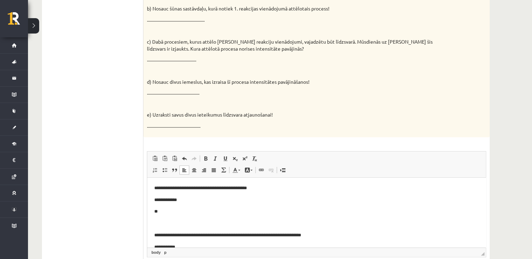
click at [186, 211] on p "**" at bounding box center [314, 211] width 320 height 7
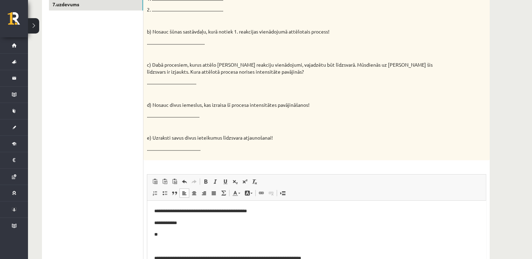
scroll to position [286, 0]
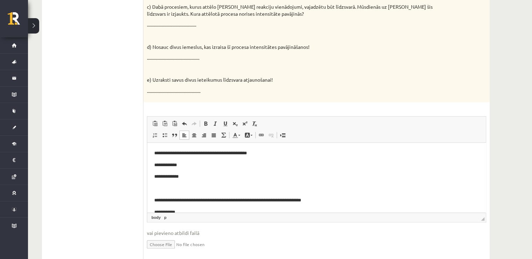
click at [199, 161] on p "**********" at bounding box center [314, 164] width 320 height 7
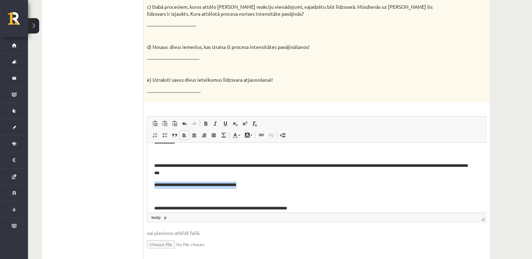
drag, startPoint x: 218, startPoint y: 185, endPoint x: 151, endPoint y: 186, distance: 66.8
click at [151, 186] on html "**********" at bounding box center [316, 170] width 338 height 194
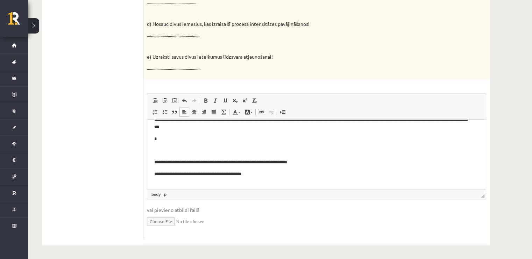
scroll to position [105, 0]
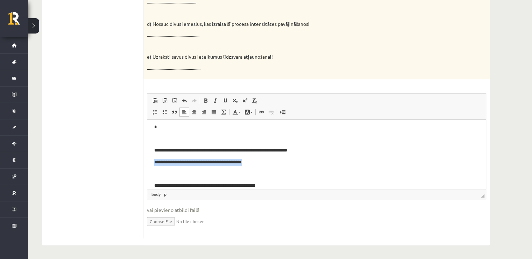
drag, startPoint x: 221, startPoint y: 164, endPoint x: 152, endPoint y: 164, distance: 69.2
click at [152, 164] on html "**********" at bounding box center [316, 112] width 338 height 194
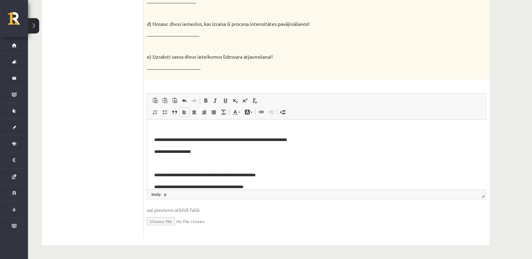
scroll to position [124, 0]
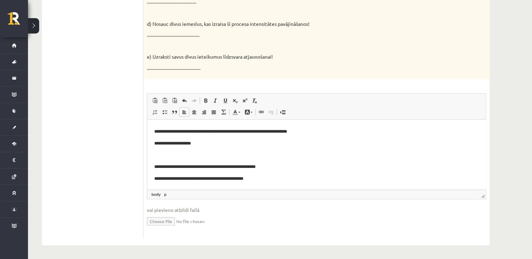
click at [173, 145] on p "**********" at bounding box center [314, 143] width 320 height 7
drag, startPoint x: 233, startPoint y: 178, endPoint x: 293, endPoint y: 297, distance: 133.5
click at [147, 178] on html "**********" at bounding box center [316, 93] width 338 height 194
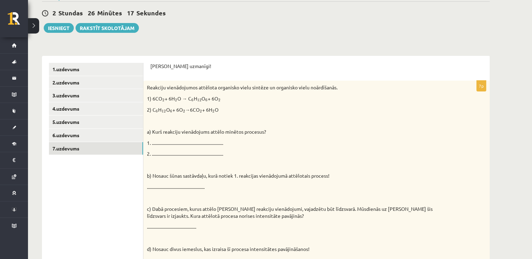
scroll to position [29, 0]
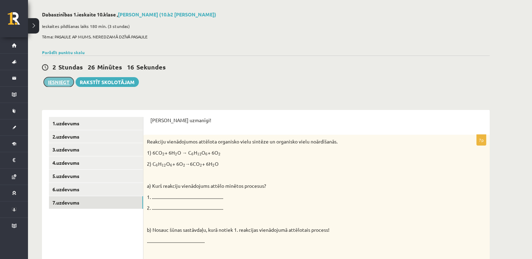
click at [55, 79] on button "Iesniegt" at bounding box center [59, 82] width 30 height 10
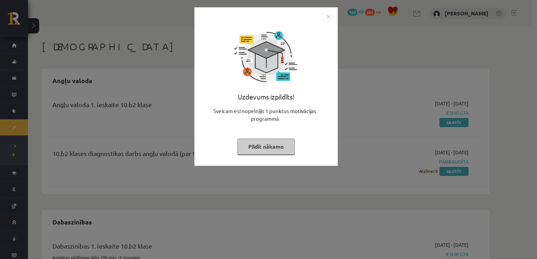
click at [259, 132] on div "Uzdevums izpildīts! Sveicam esi nopelnījis 1 punktus motivācijas programmā Pild…" at bounding box center [266, 92] width 135 height 140
click at [263, 143] on button "Pildīt nākamo" at bounding box center [265, 147] width 57 height 16
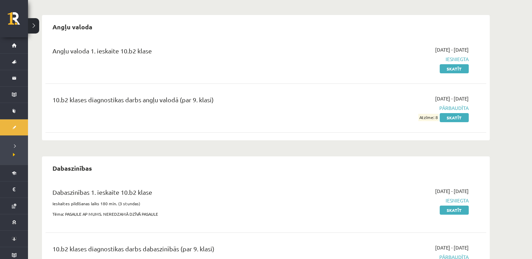
scroll to position [105, 0]
